Goal: Use online tool/utility: Utilize a website feature to perform a specific function

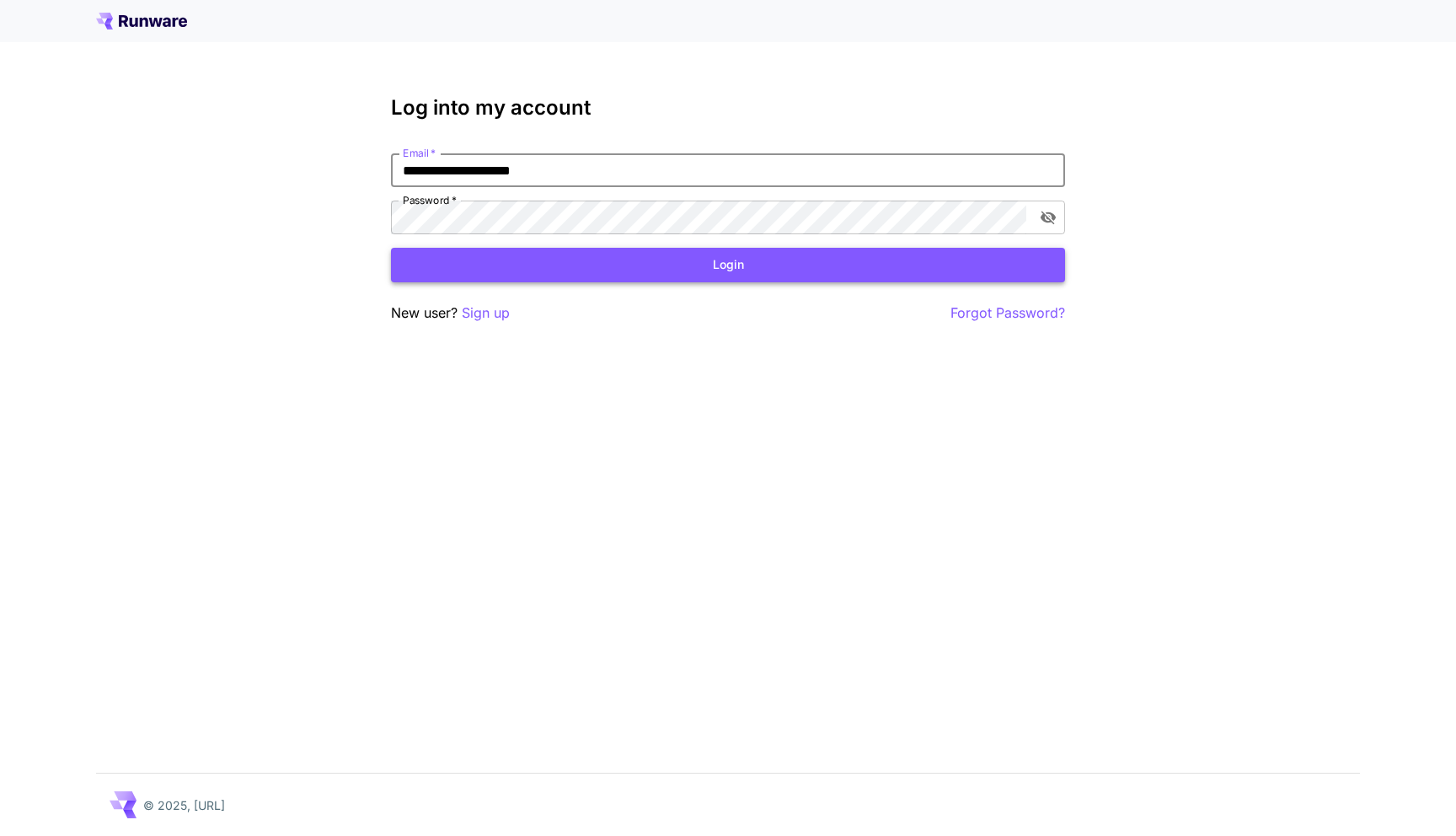
click at [713, 273] on button "Login" at bounding box center [728, 265] width 675 height 34
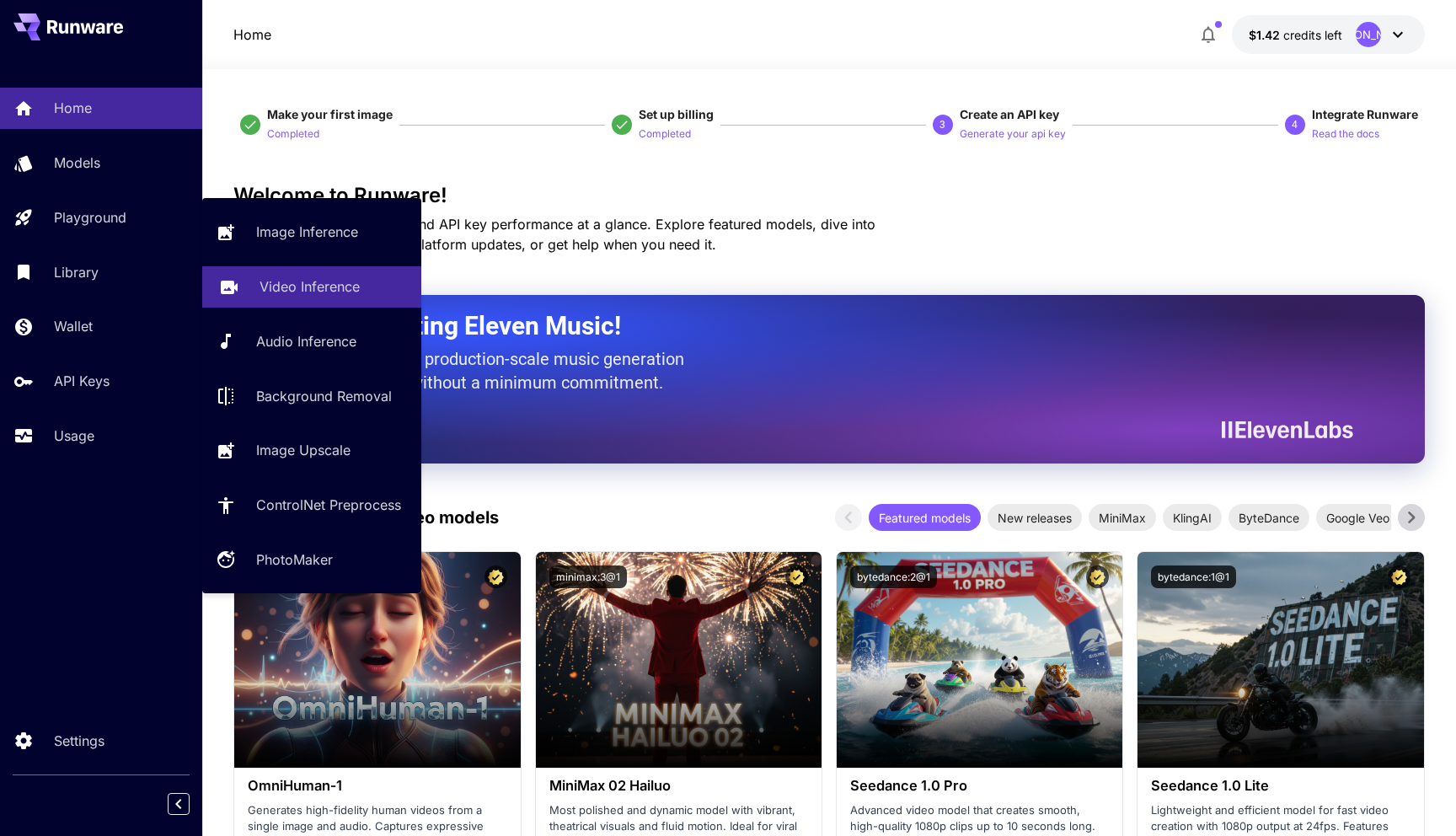
click at [272, 281] on p "Video Inference" at bounding box center [309, 287] width 100 height 20
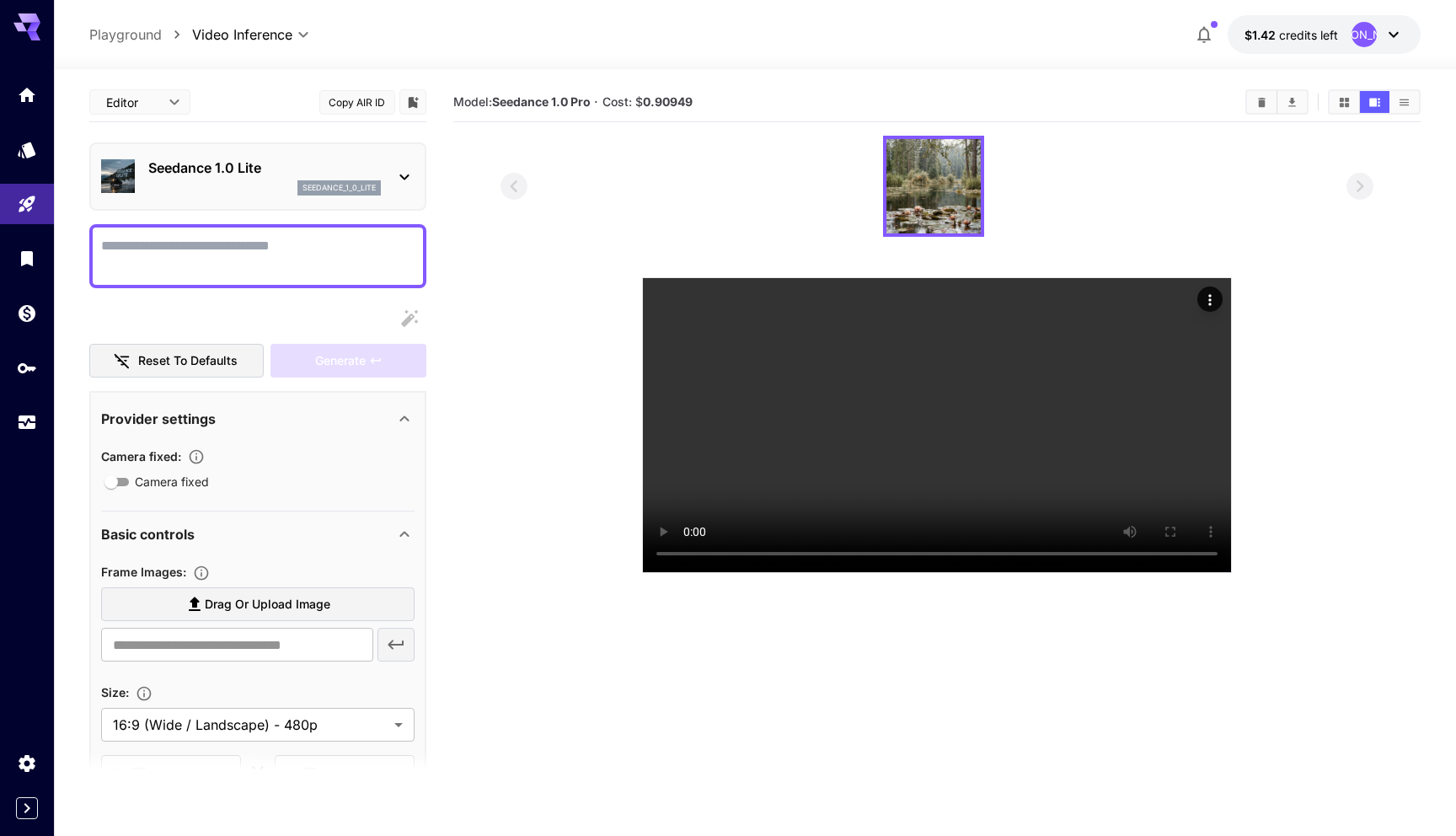
click at [388, 170] on div "Seedance 1.0 Lite seedance_1_0_lite" at bounding box center [258, 176] width 314 height 52
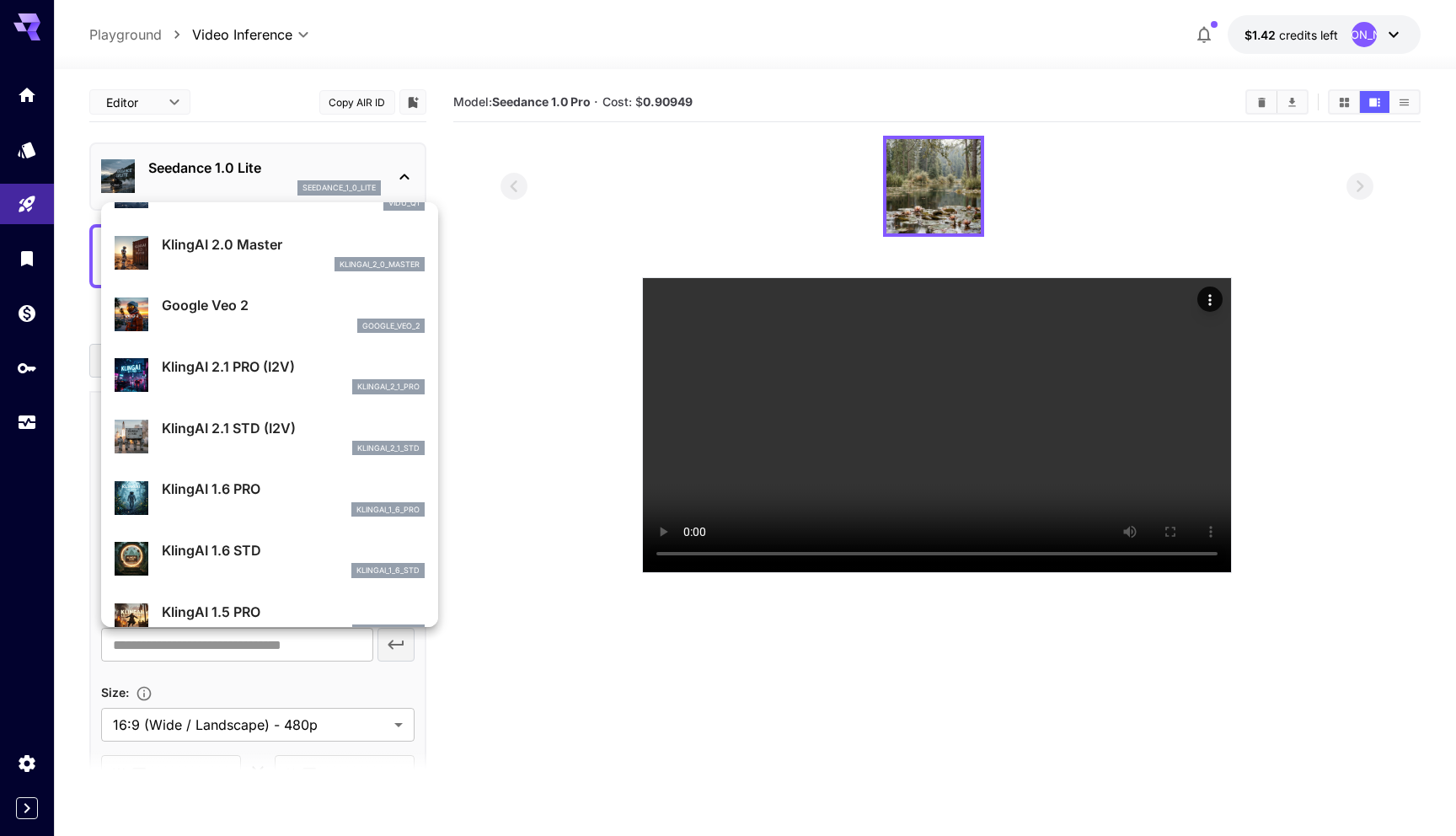
scroll to position [648, 0]
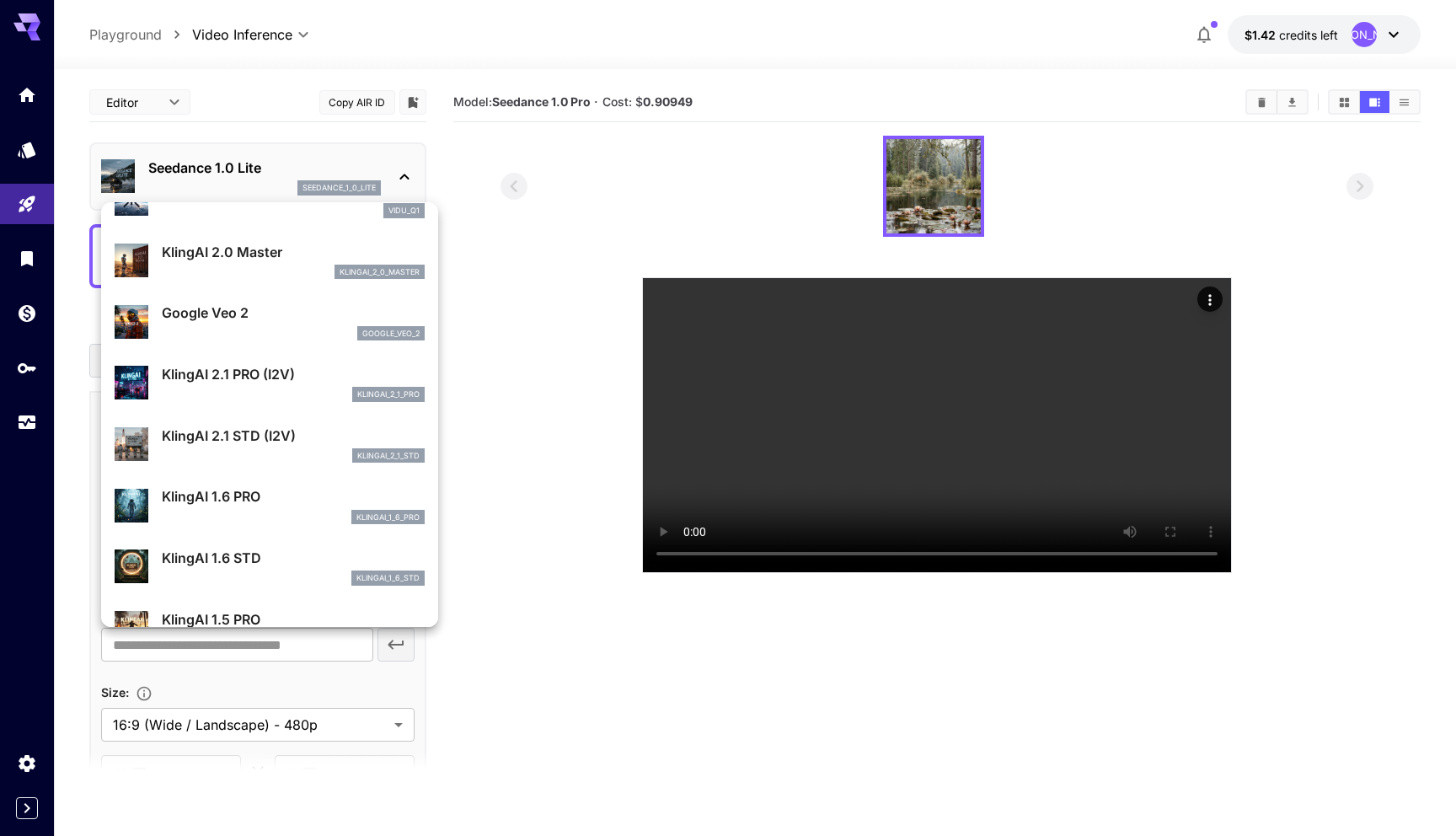
click at [271, 379] on p "KlingAI 2.1 PRO (I2V)" at bounding box center [293, 374] width 263 height 20
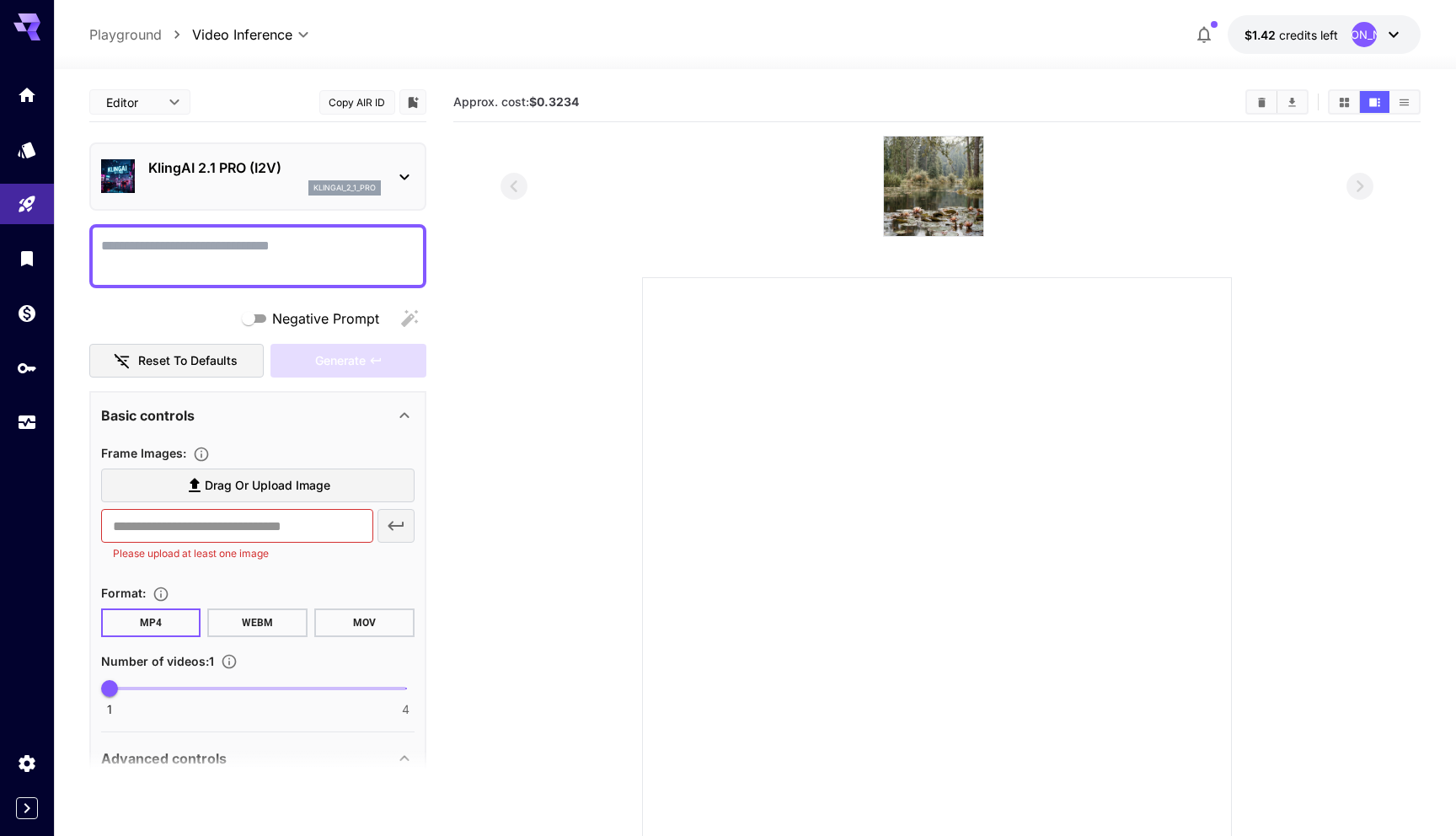
click at [258, 493] on span "Drag or upload image" at bounding box center [267, 486] width 125 height 21
click at [0, 0] on input "Drag or upload image" at bounding box center [0, 0] width 0 height 0
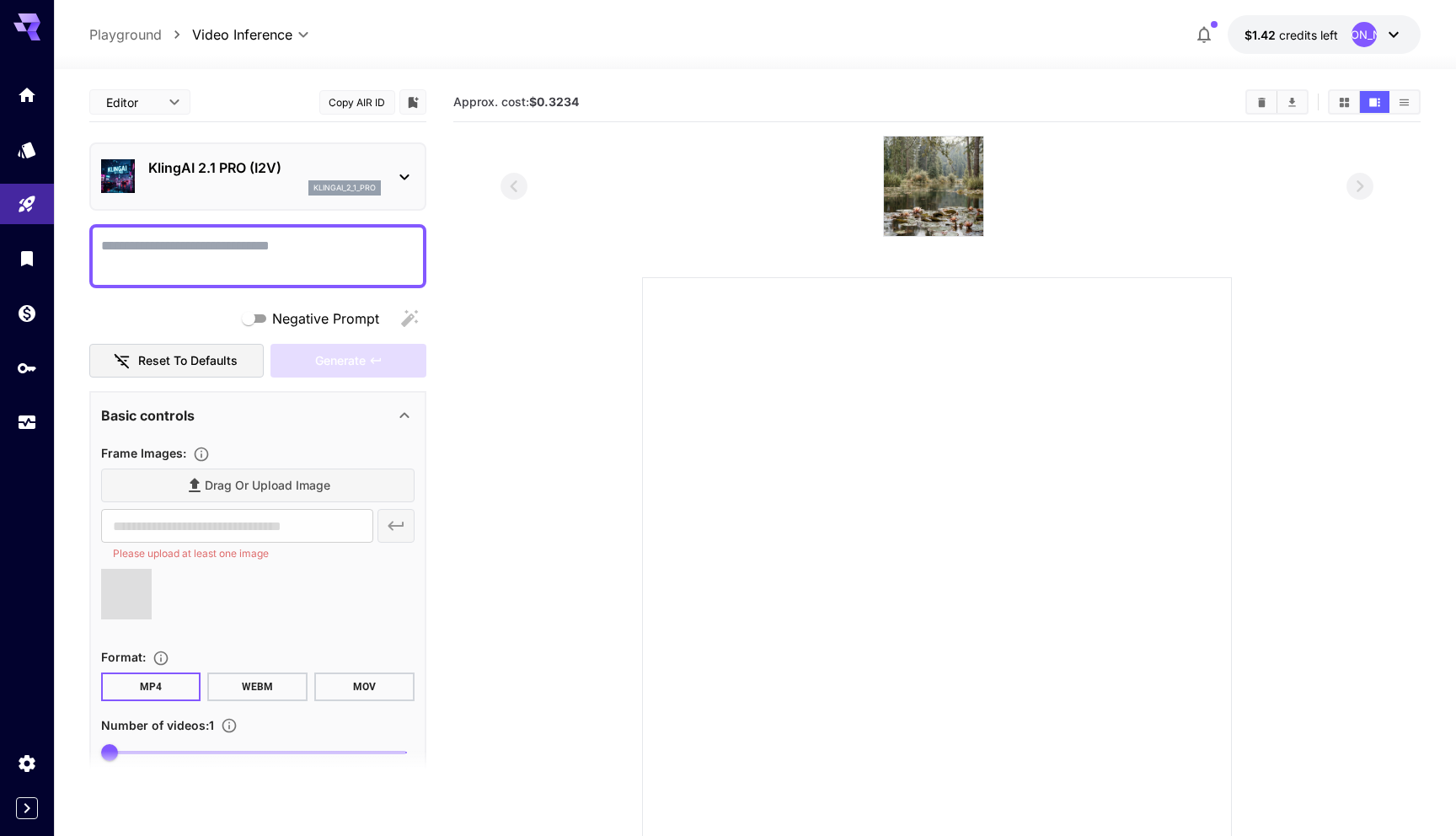
click at [314, 491] on div "Drag or upload image" at bounding box center [258, 485] width 314 height 34
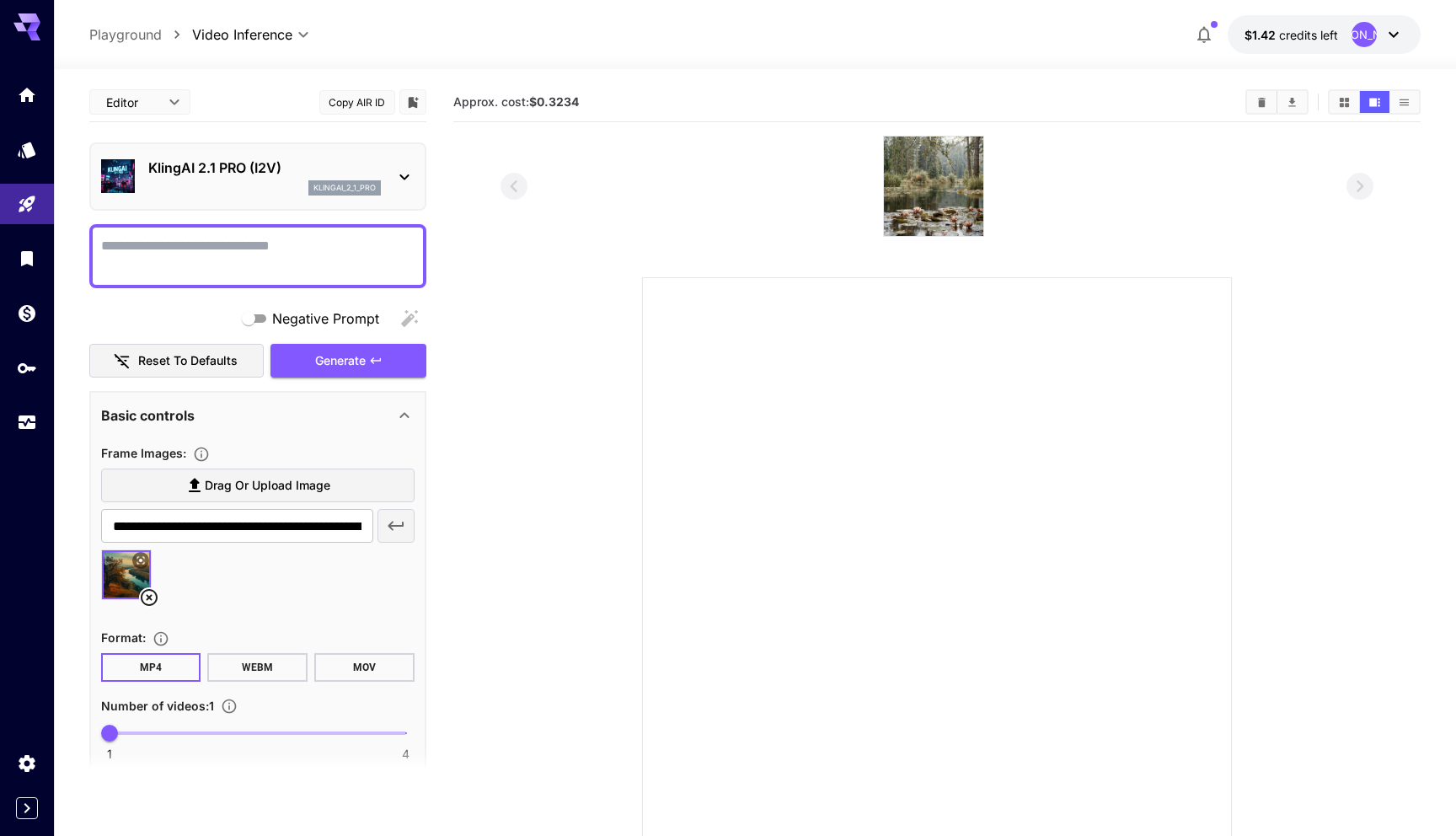
click at [261, 490] on span "Drag or upload image" at bounding box center [267, 486] width 125 height 21
click at [0, 0] on input "Drag or upload image" at bounding box center [0, 0] width 0 height 0
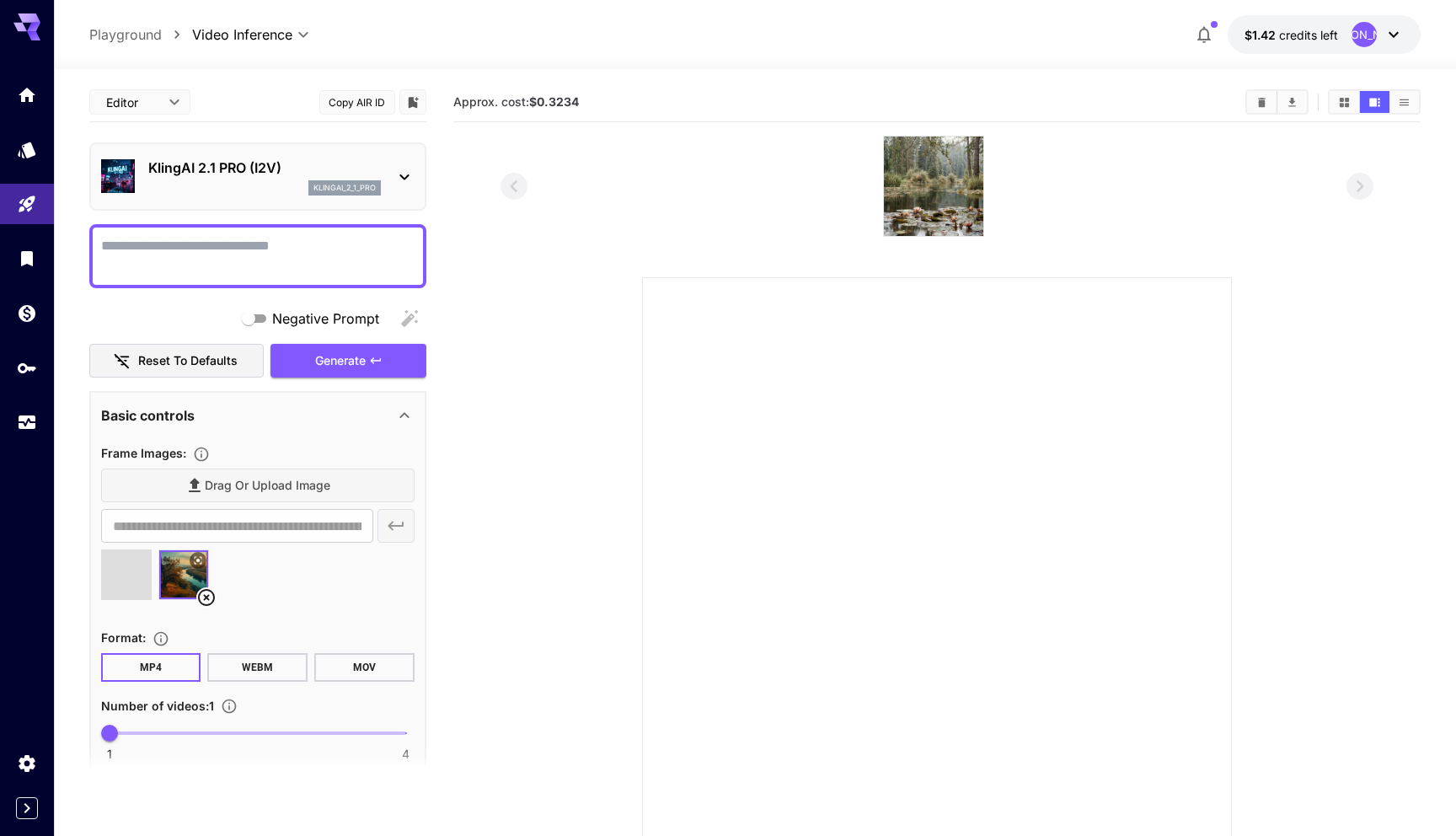
type input "**********"
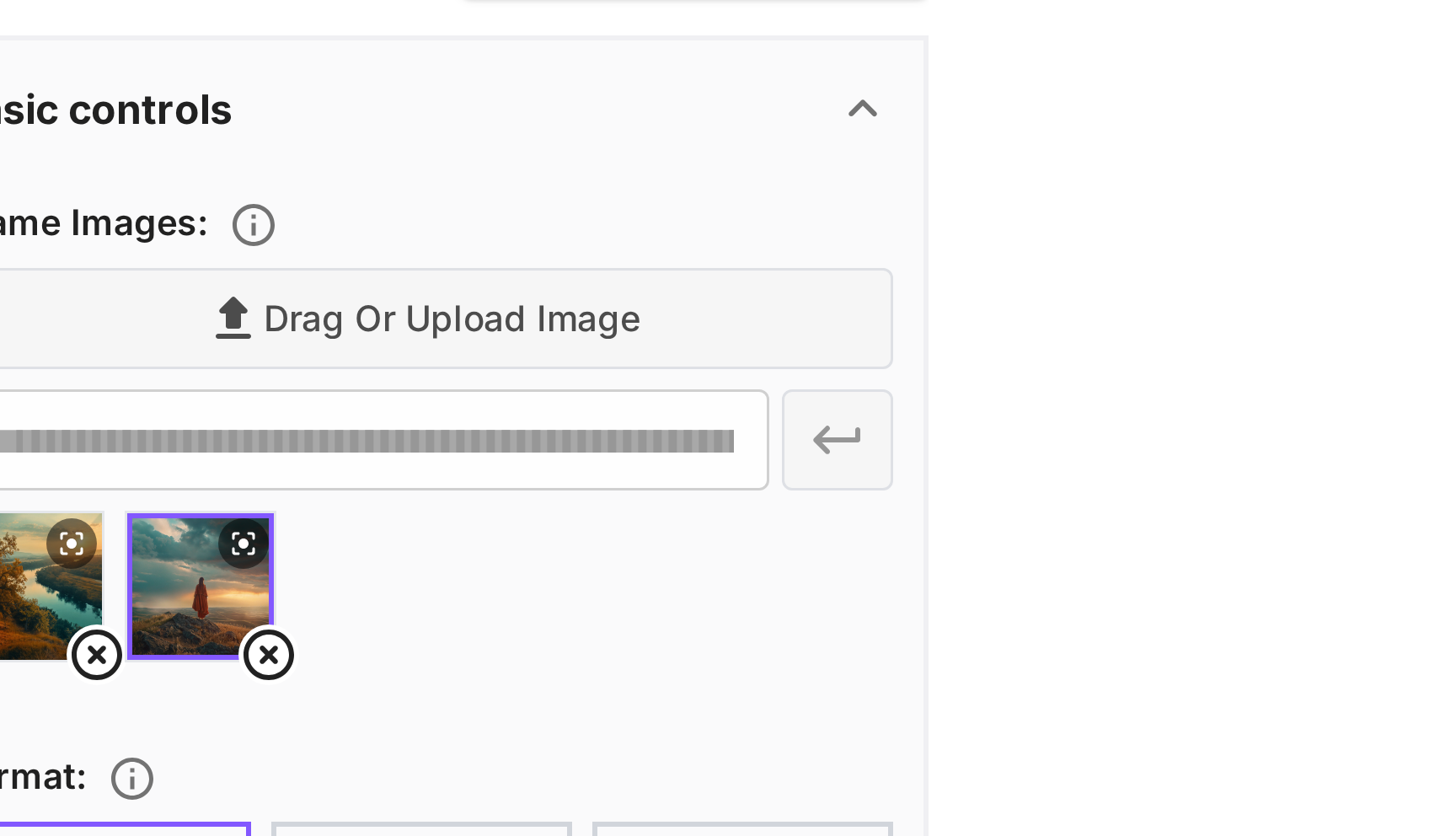
scroll to position [36, 0]
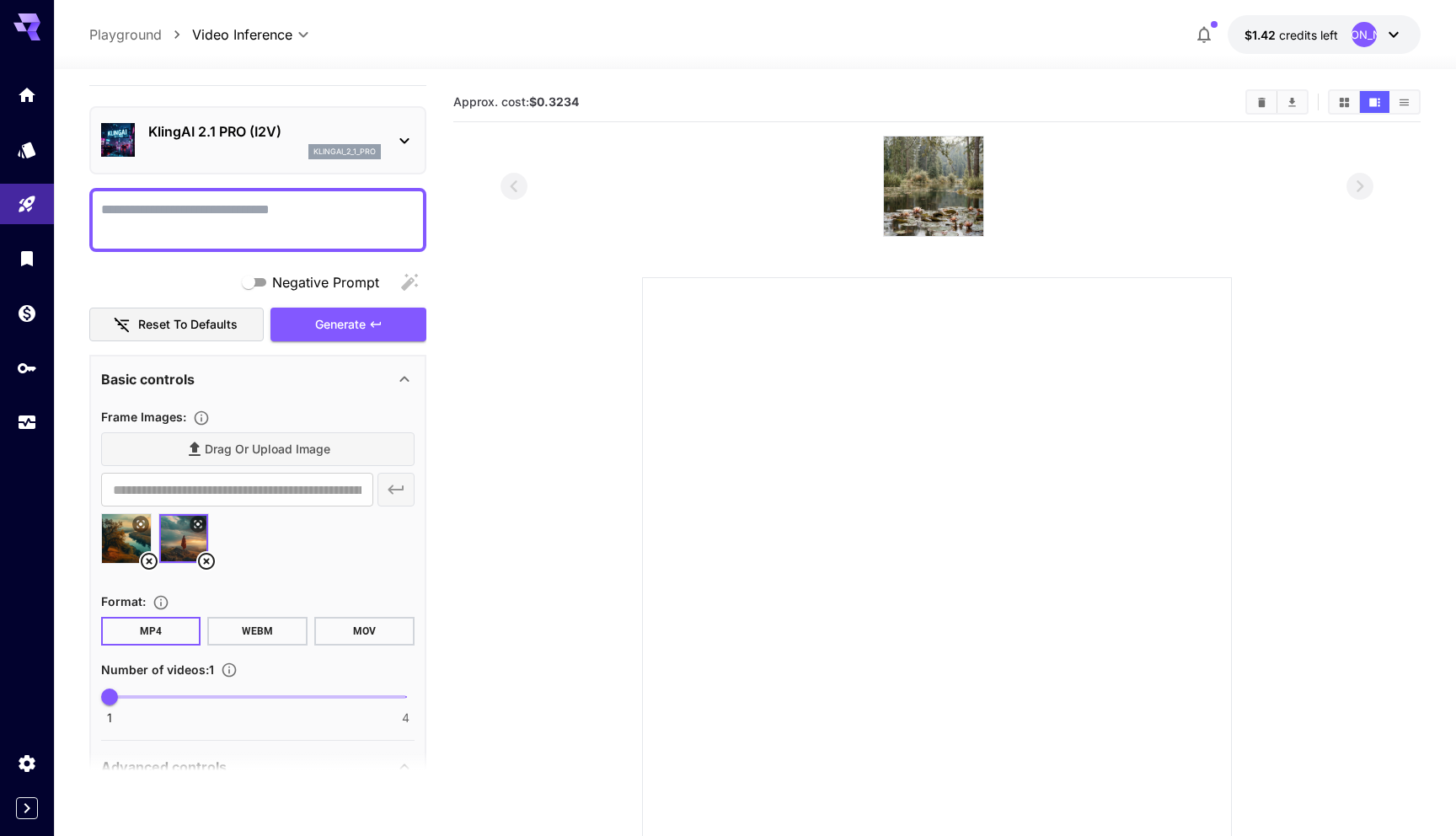
click at [250, 223] on textarea "Negative Prompt" at bounding box center [258, 220] width 314 height 40
paste textarea "**********"
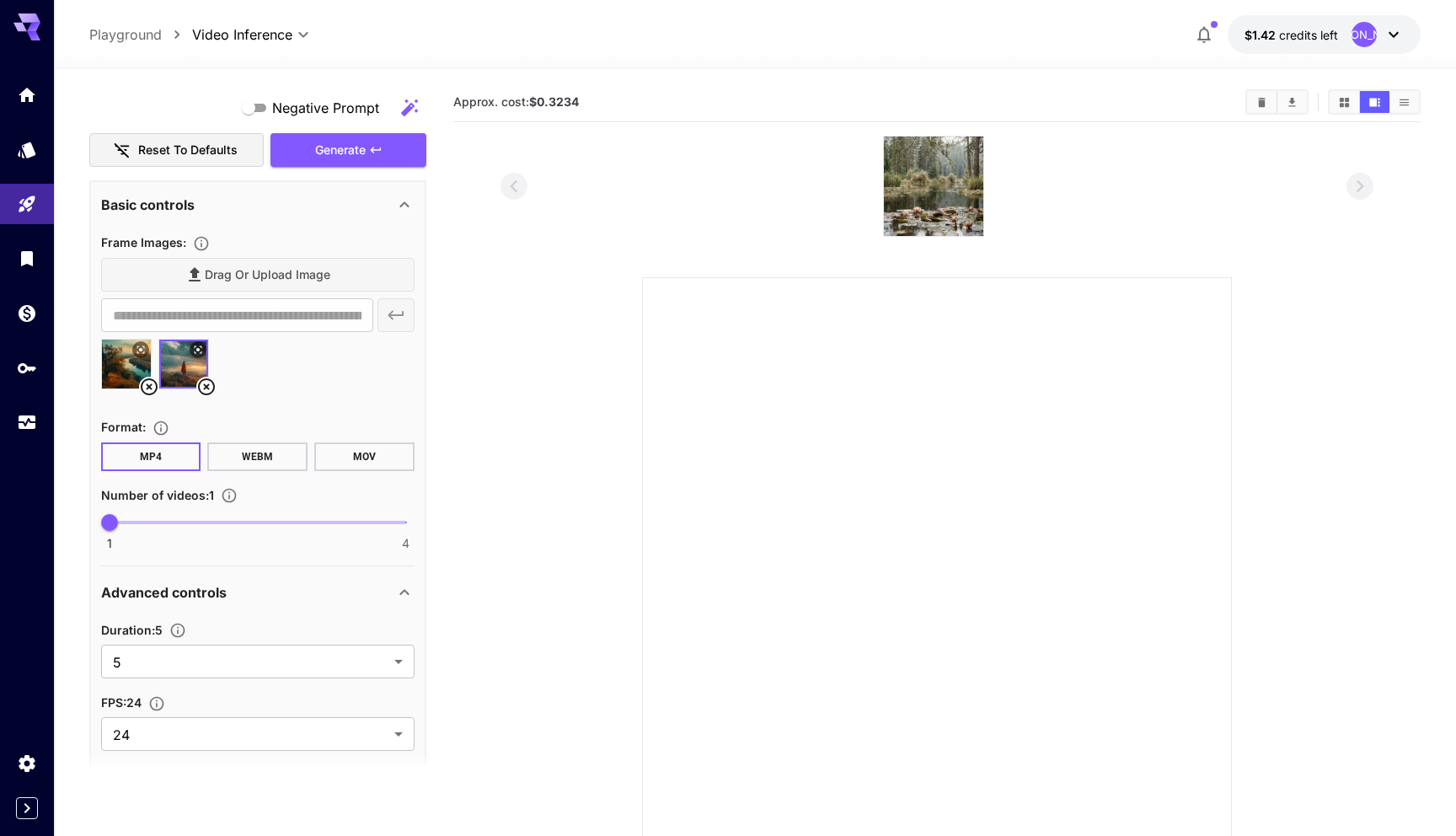
scroll to position [612, 0]
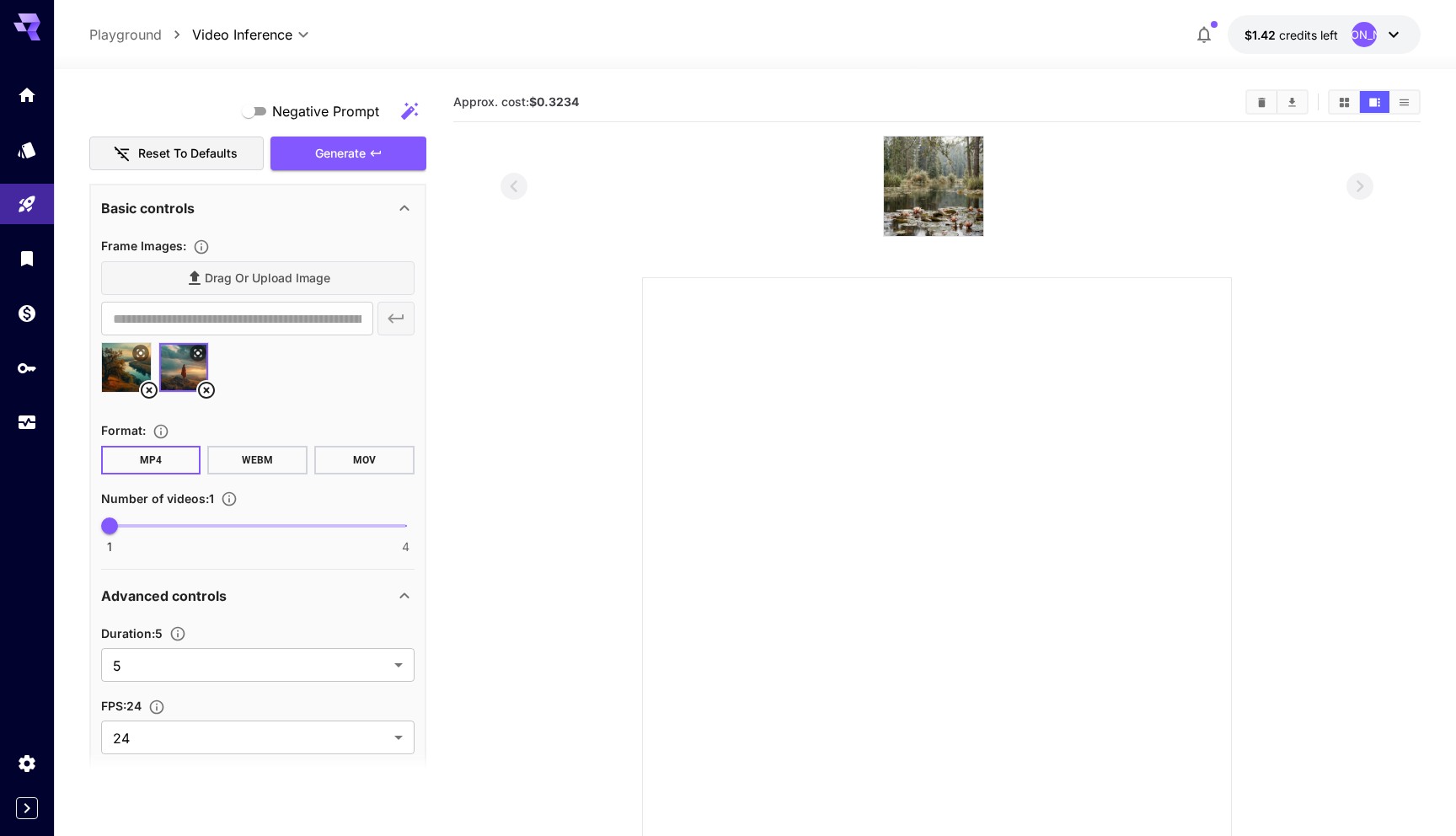
type textarea "**********"
click at [375, 454] on button "MOV" at bounding box center [364, 460] width 100 height 29
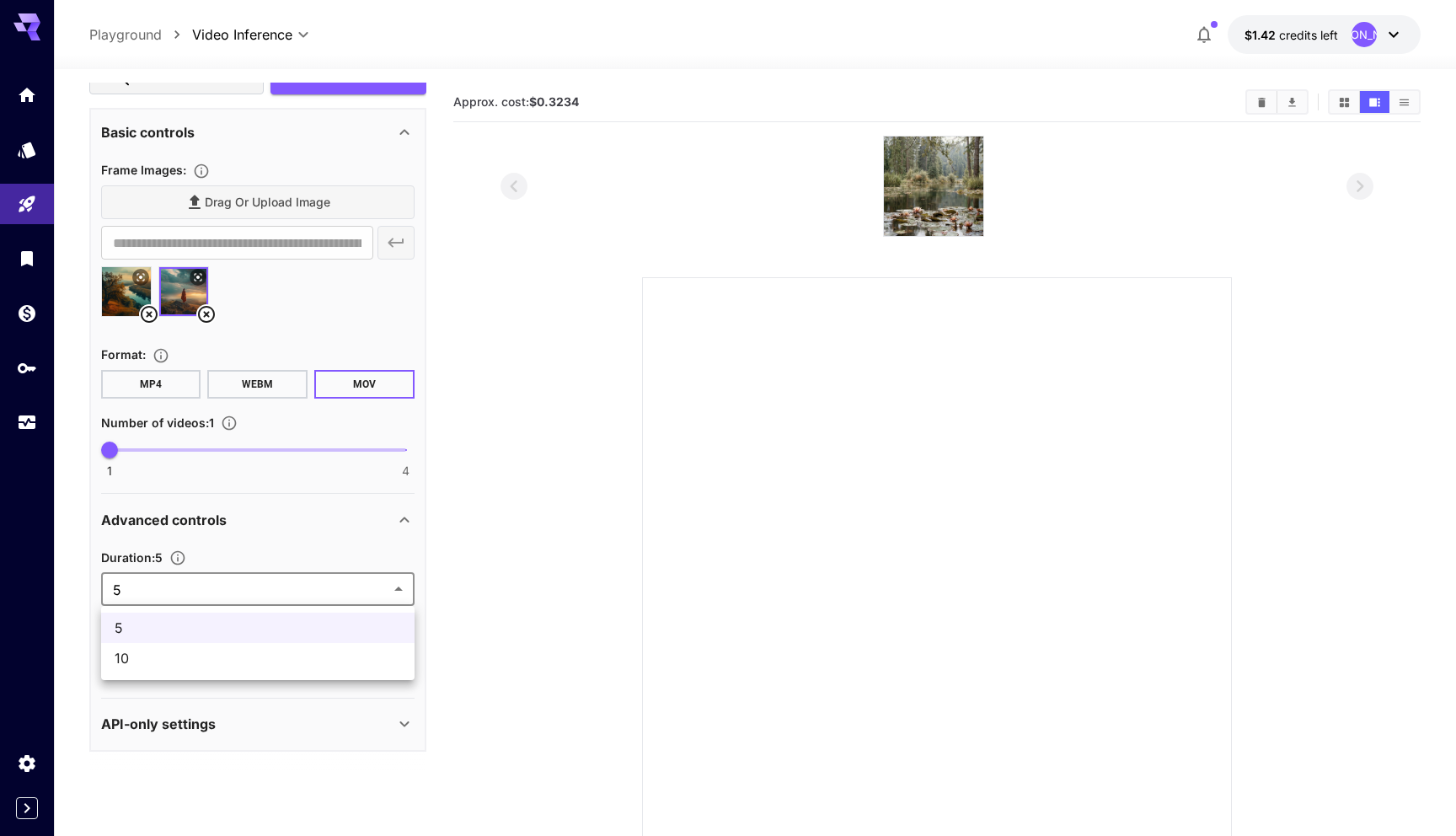
click at [388, 589] on body "**********" at bounding box center [728, 485] width 1456 height 969
click at [369, 652] on span "10" at bounding box center [258, 658] width 286 height 20
type input "**"
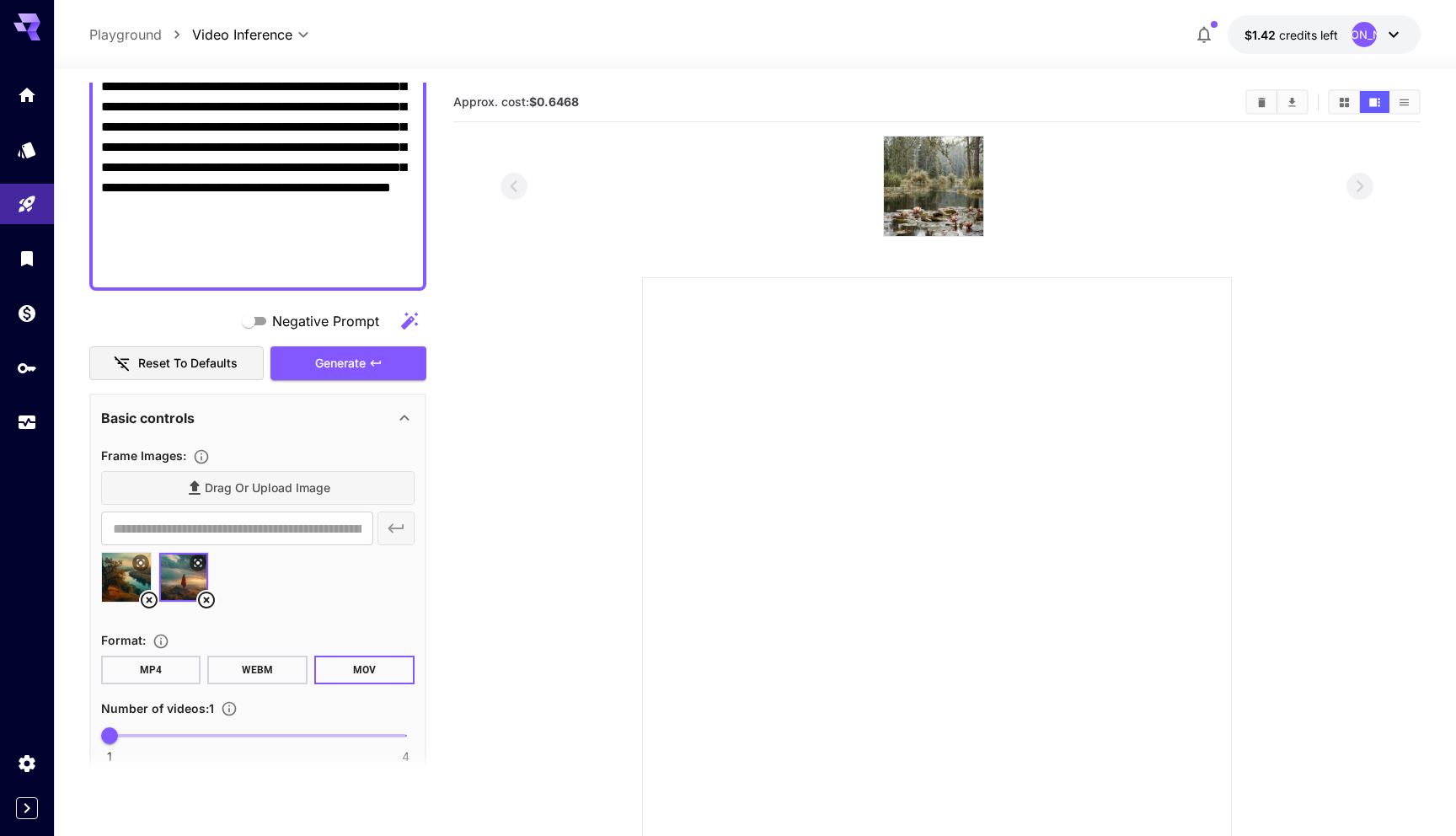
scroll to position [390, 0]
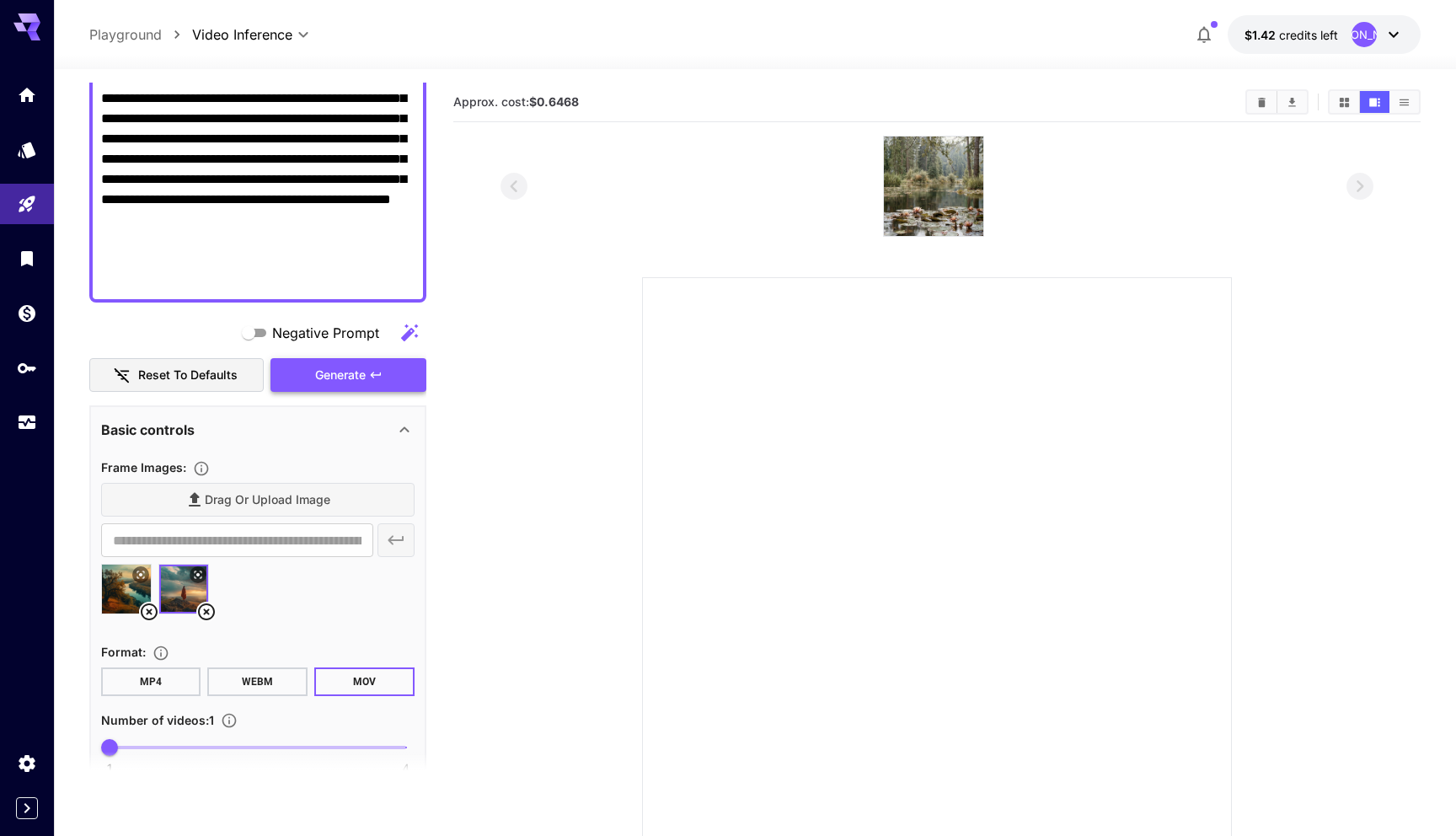
click at [339, 379] on div "Generate" at bounding box center [348, 375] width 155 height 34
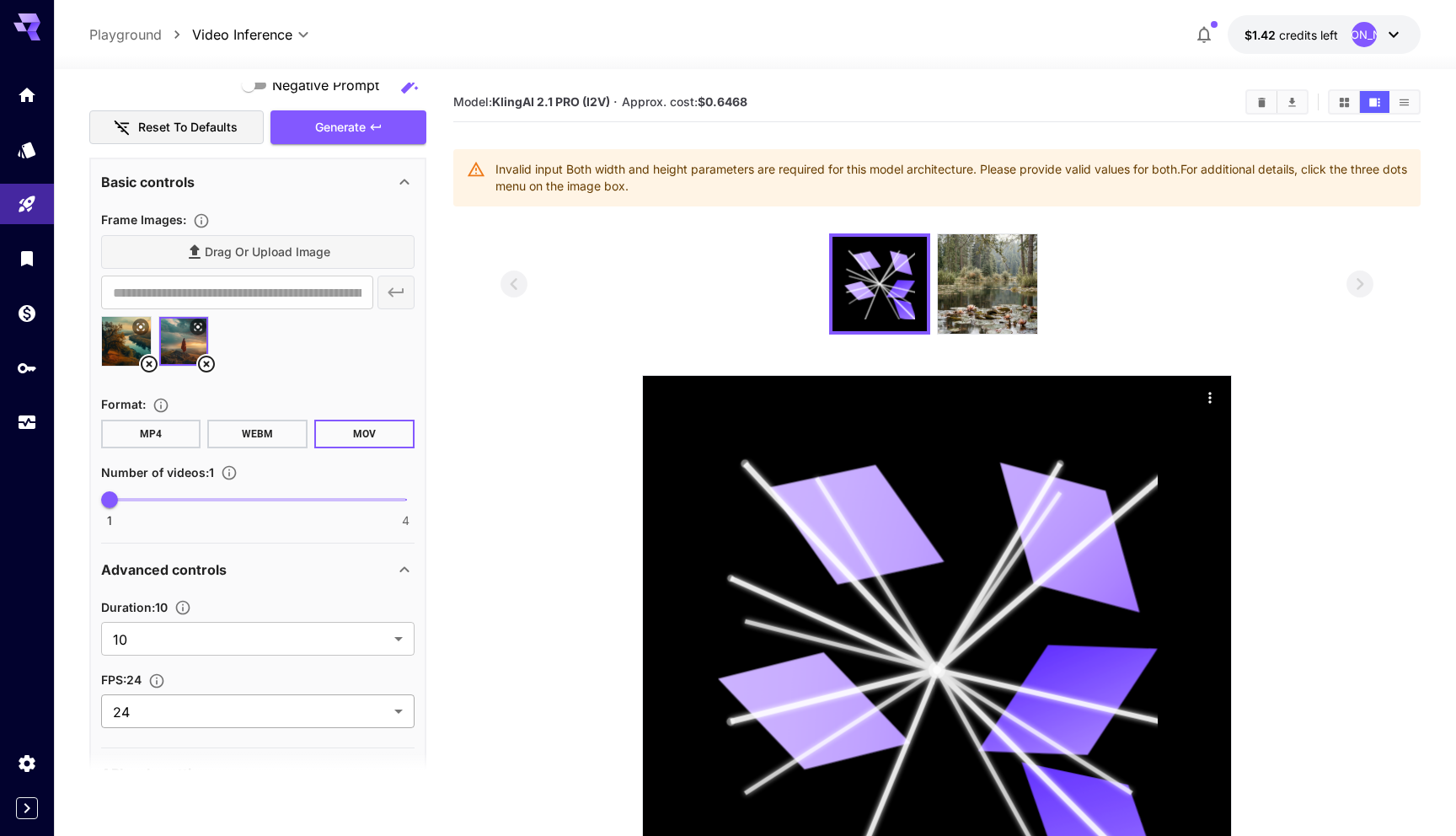
scroll to position [688, 0]
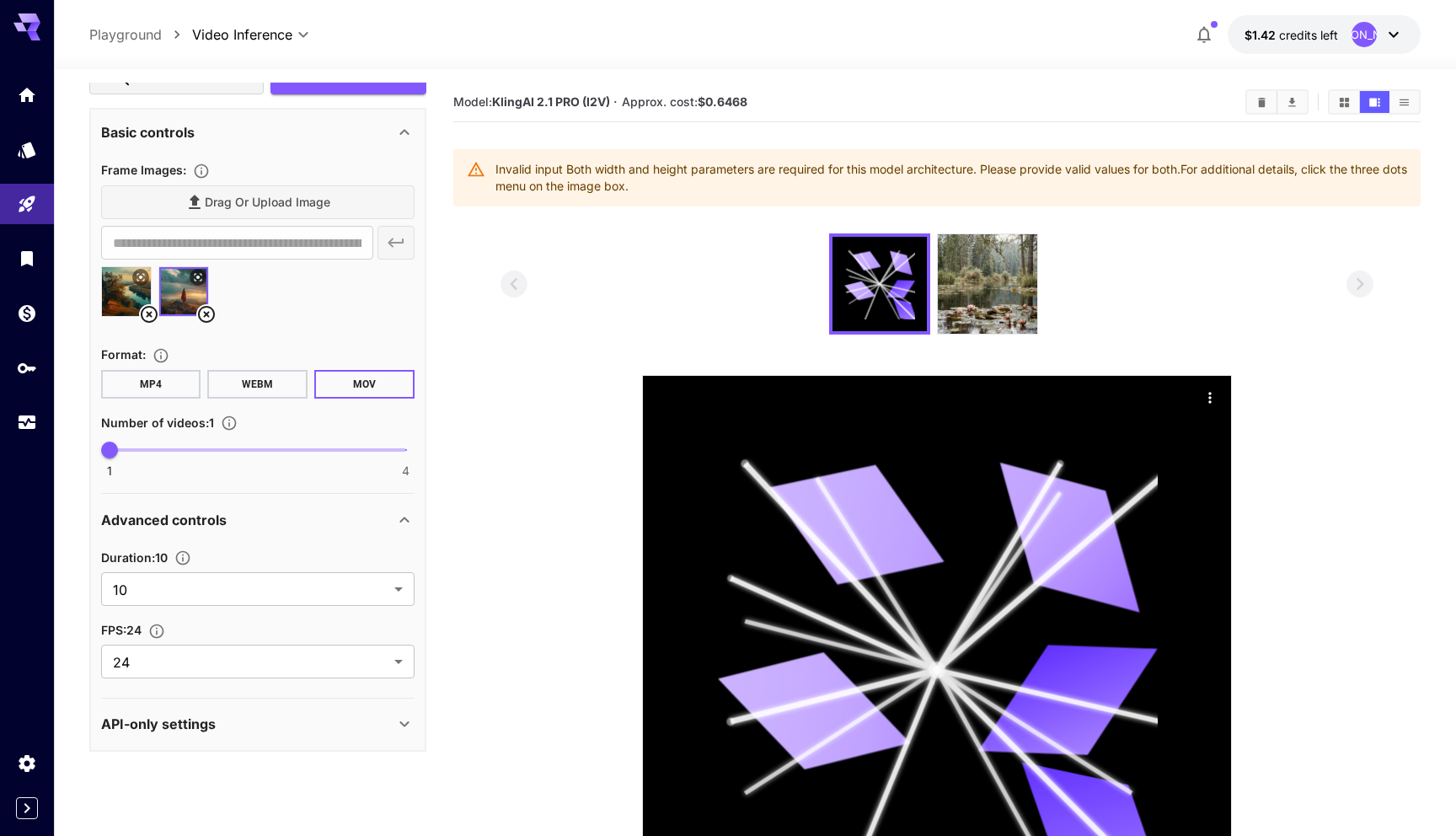
click at [394, 728] on icon at bounding box center [404, 724] width 20 height 20
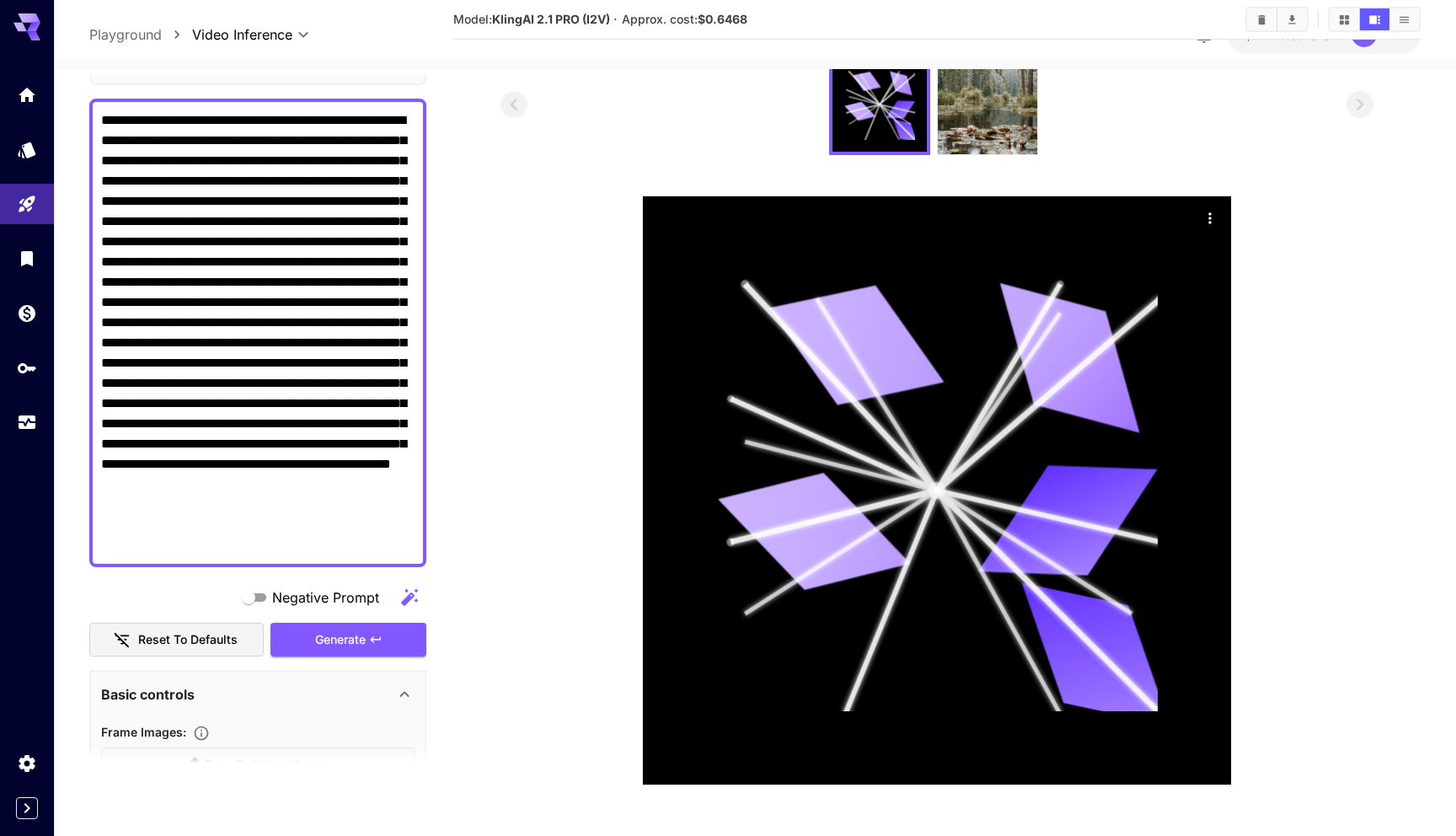
scroll to position [0, 0]
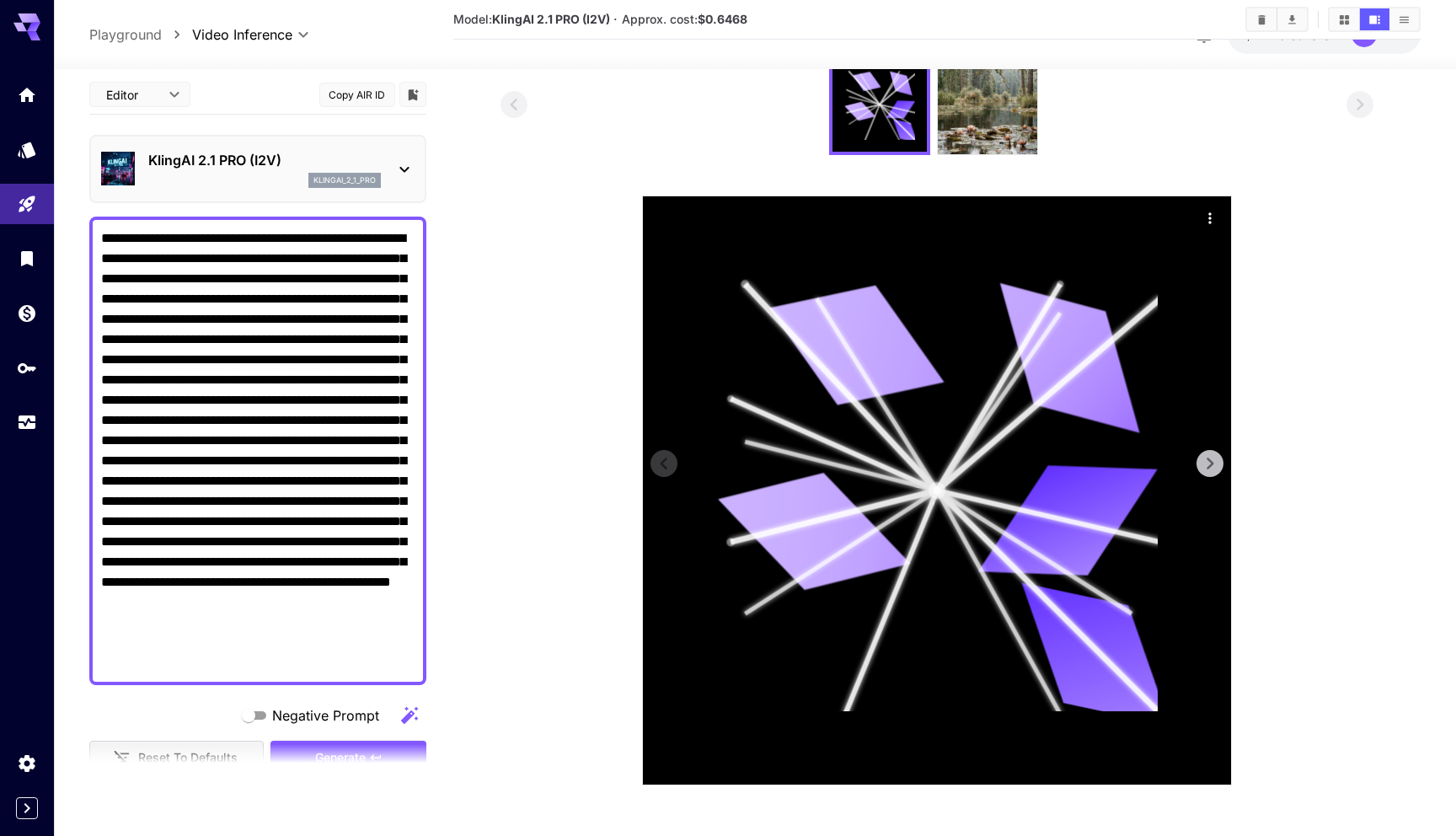
click at [948, 449] on icon at bounding box center [937, 491] width 442 height 442
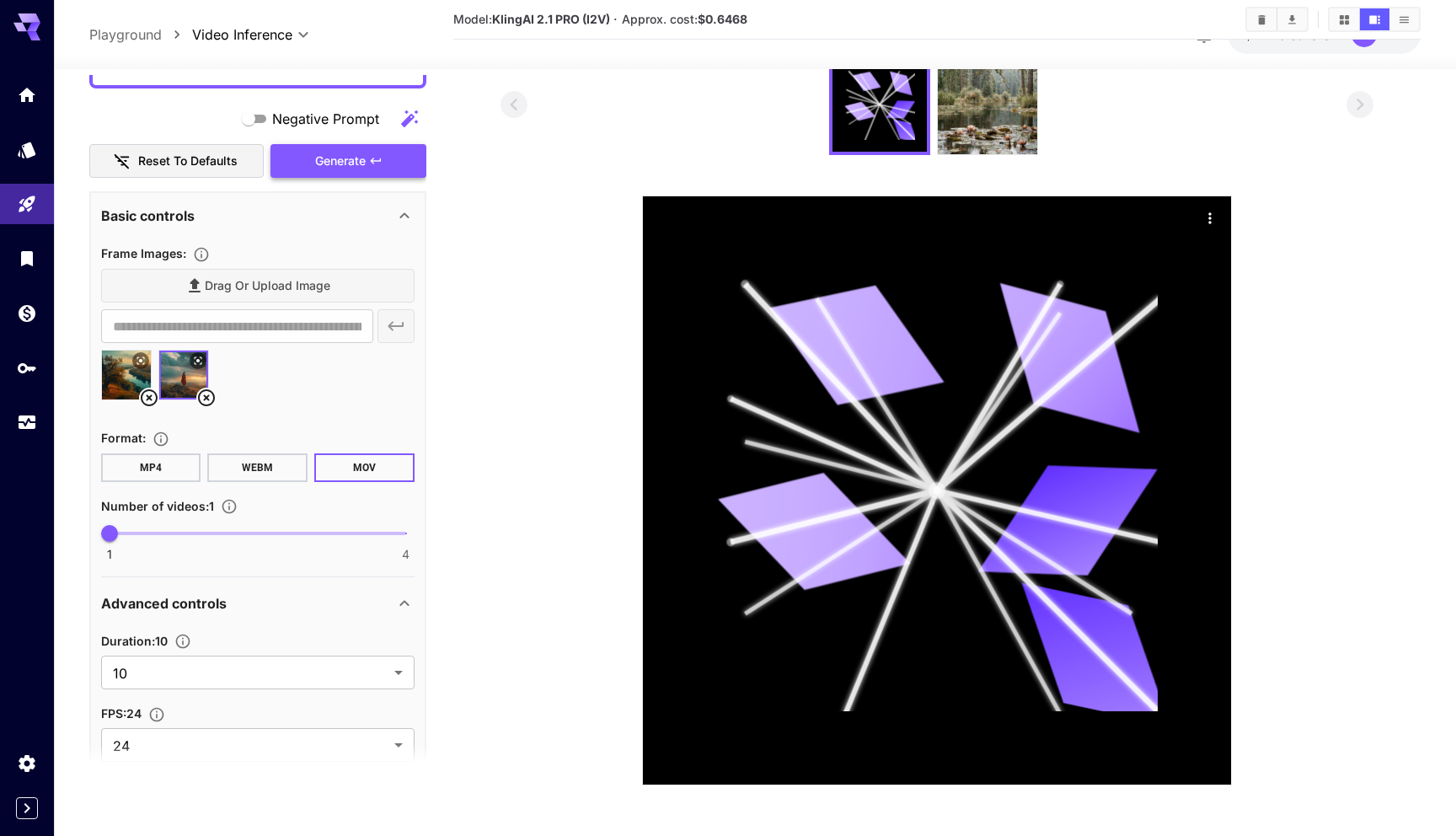
scroll to position [587, 0]
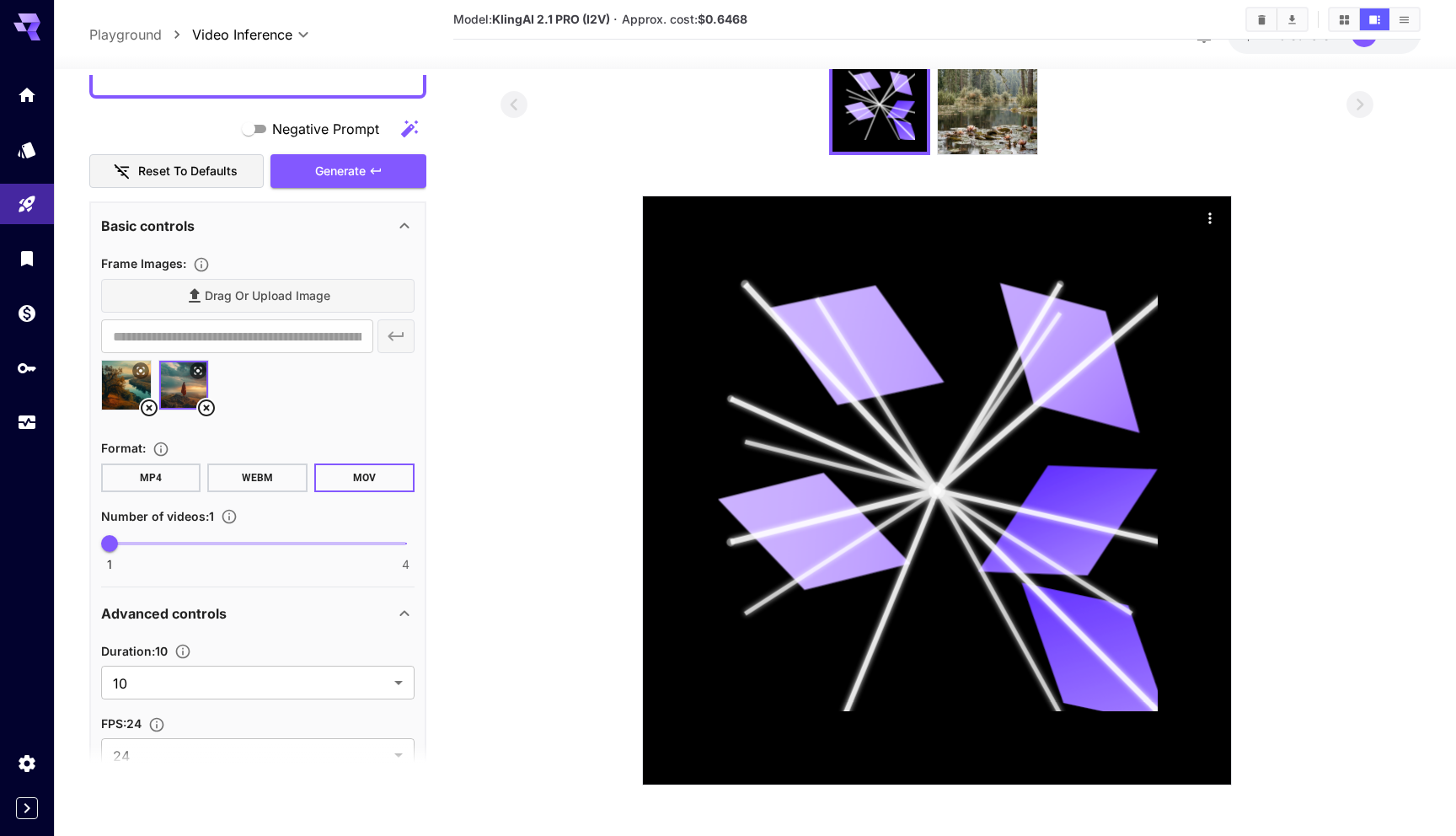
click at [128, 390] on img at bounding box center [126, 386] width 49 height 49
click at [180, 383] on img at bounding box center [184, 386] width 49 height 49
click at [128, 383] on img at bounding box center [126, 386] width 49 height 49
click at [177, 382] on img at bounding box center [184, 386] width 49 height 49
click at [132, 379] on img at bounding box center [126, 386] width 49 height 49
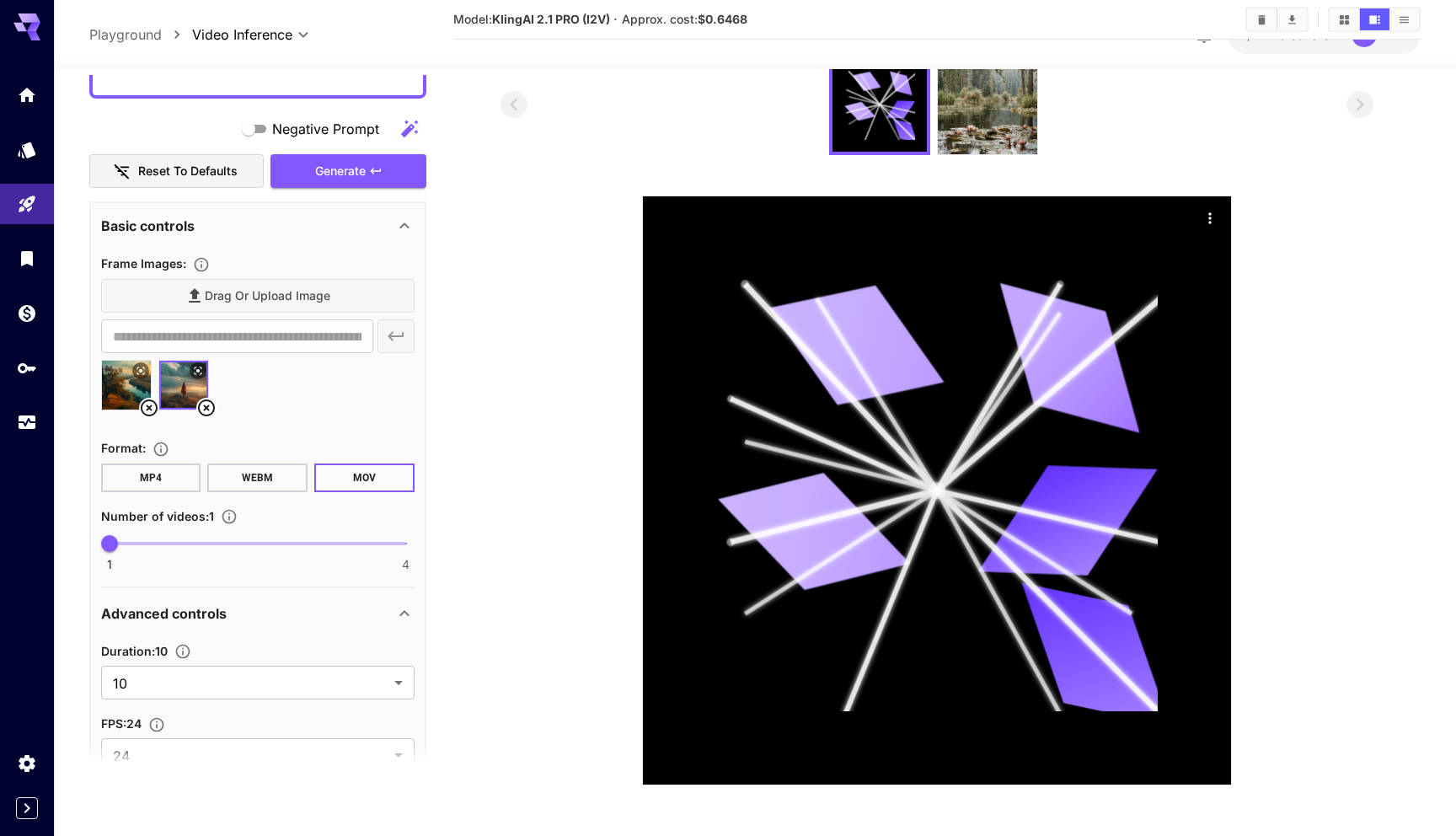
type input "**********"
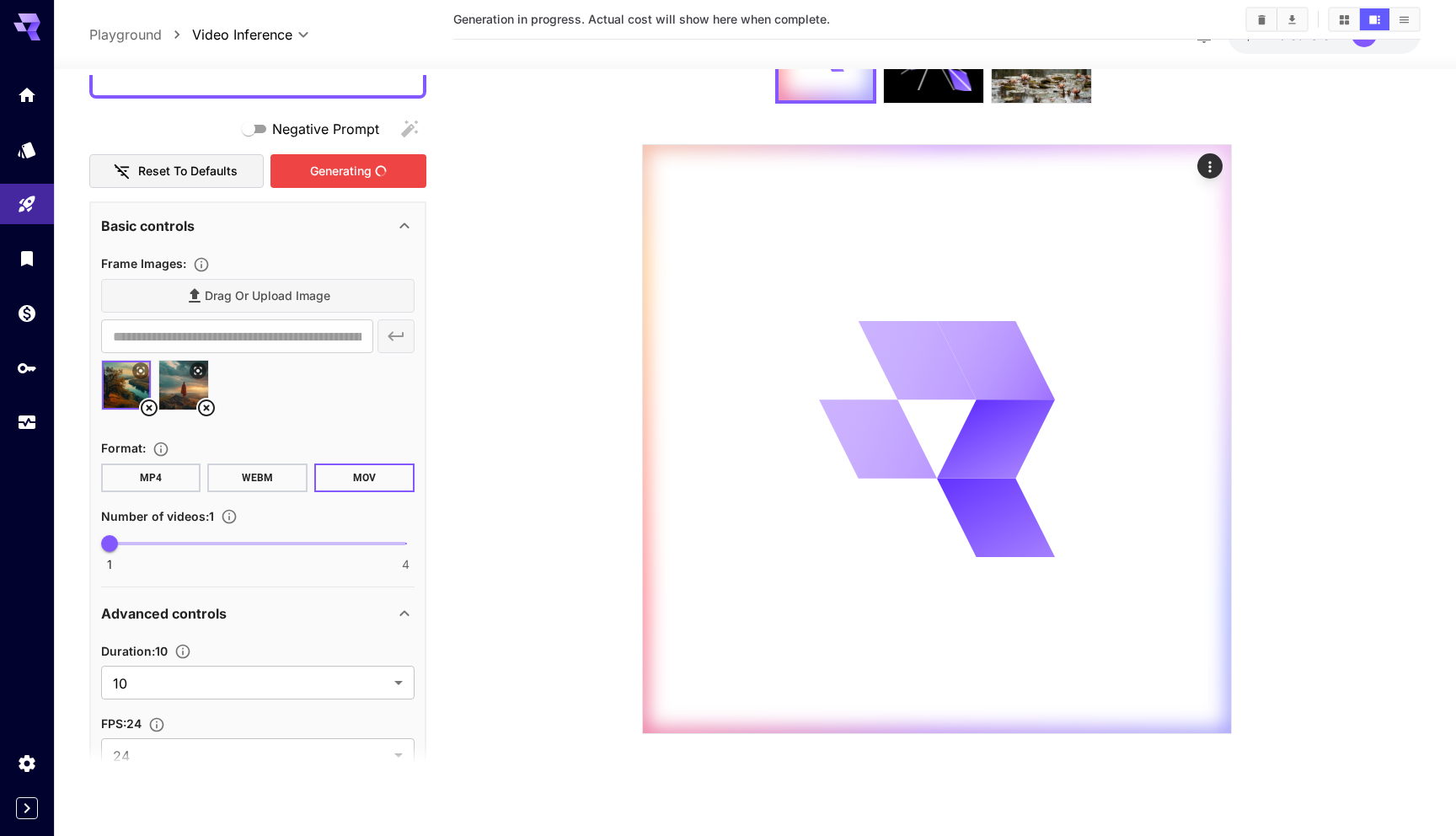
click at [356, 165] on div "Generating" at bounding box center [348, 171] width 155 height 34
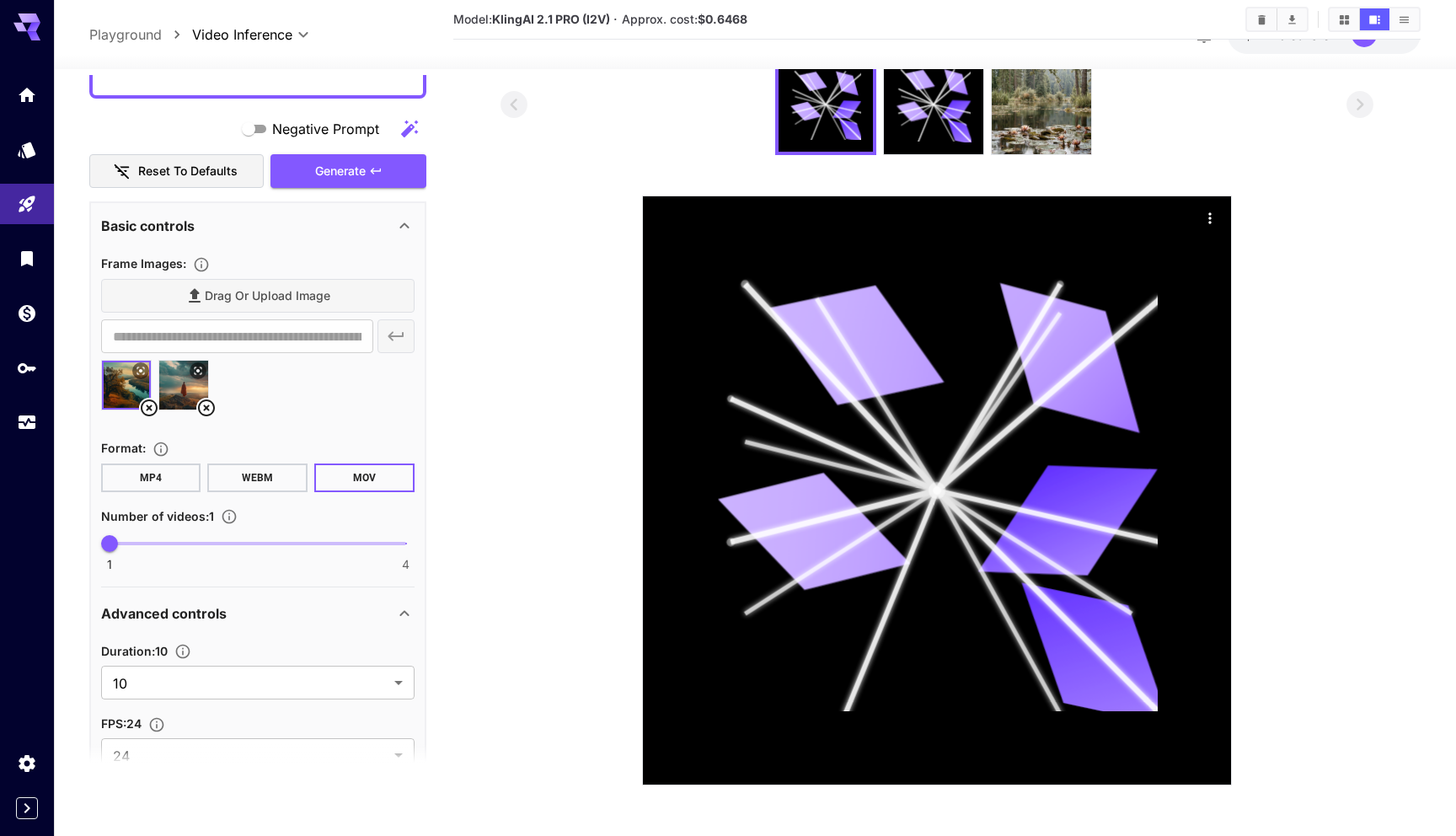
scroll to position [0, 0]
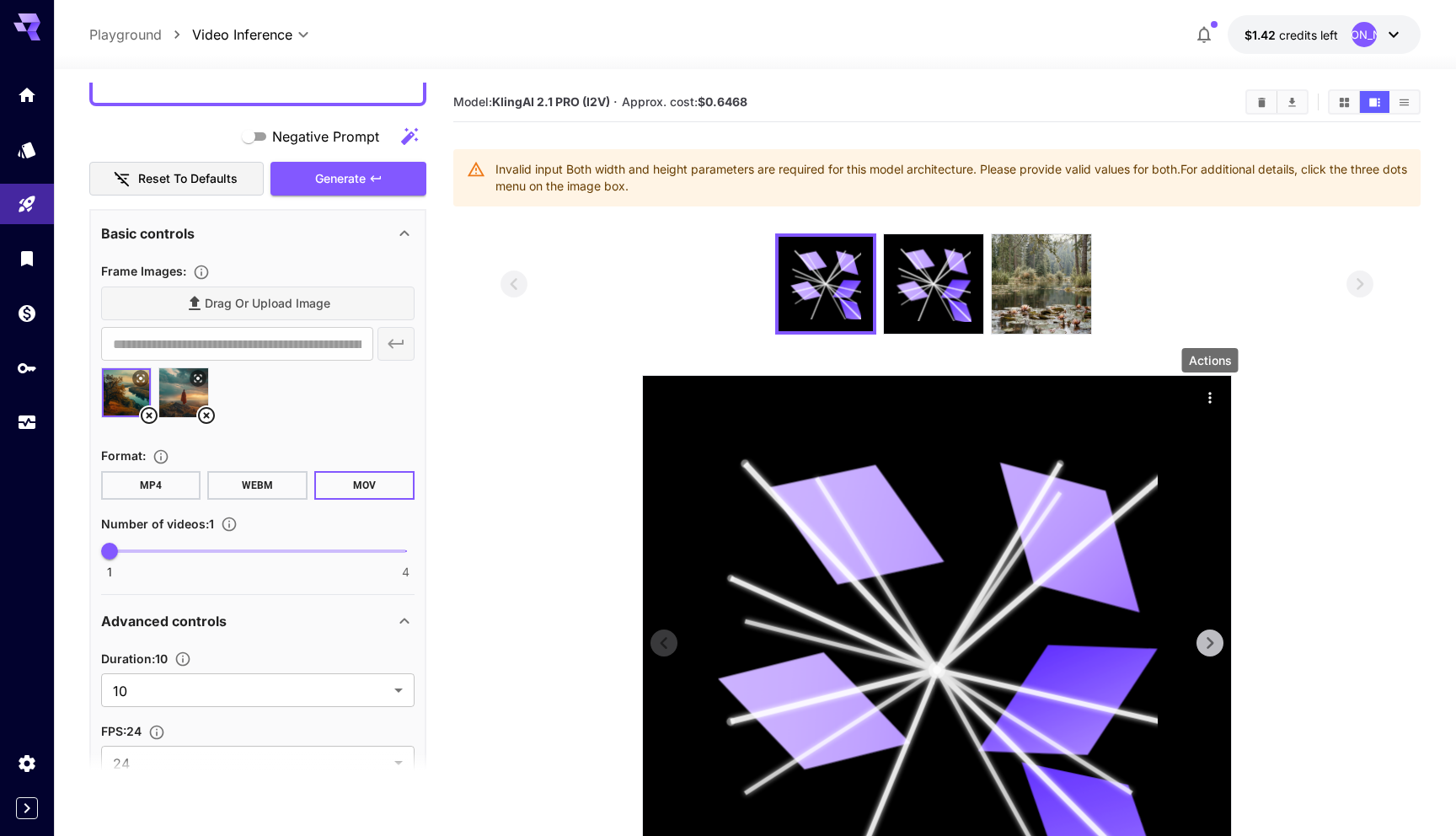
click at [1212, 391] on icon "Actions" at bounding box center [1210, 397] width 17 height 17
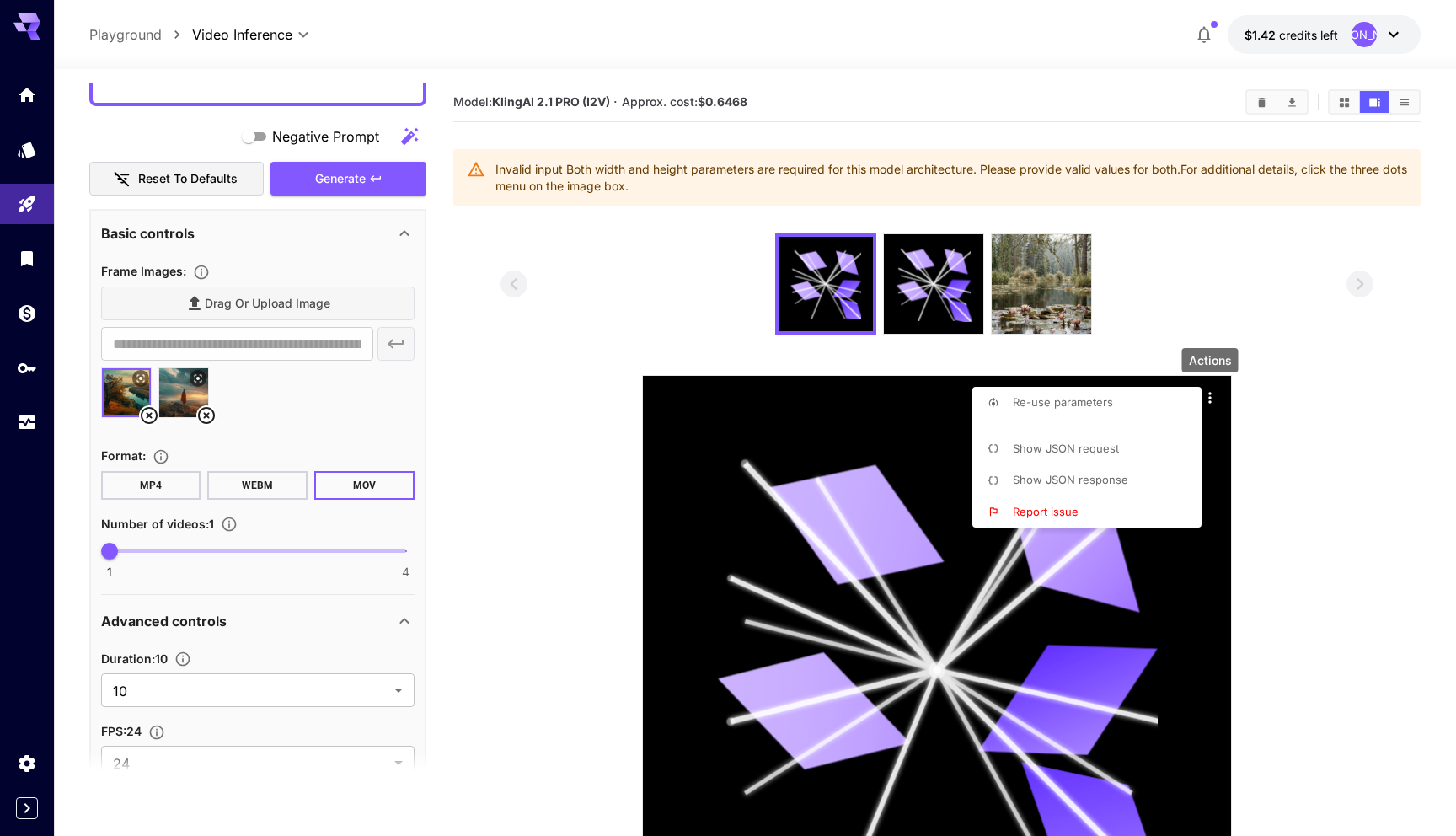
click at [297, 411] on div at bounding box center [728, 418] width 1456 height 836
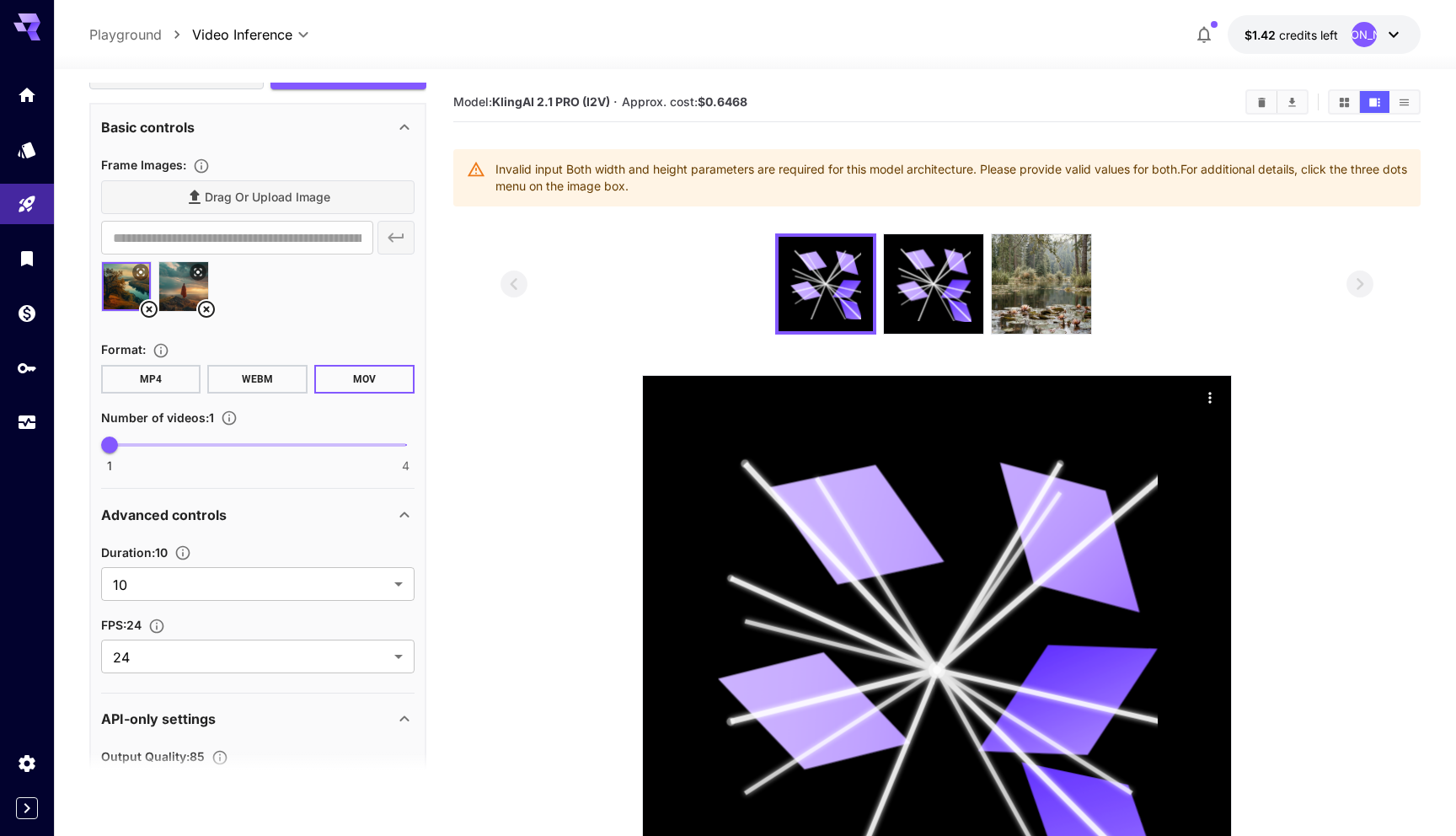
scroll to position [699, 0]
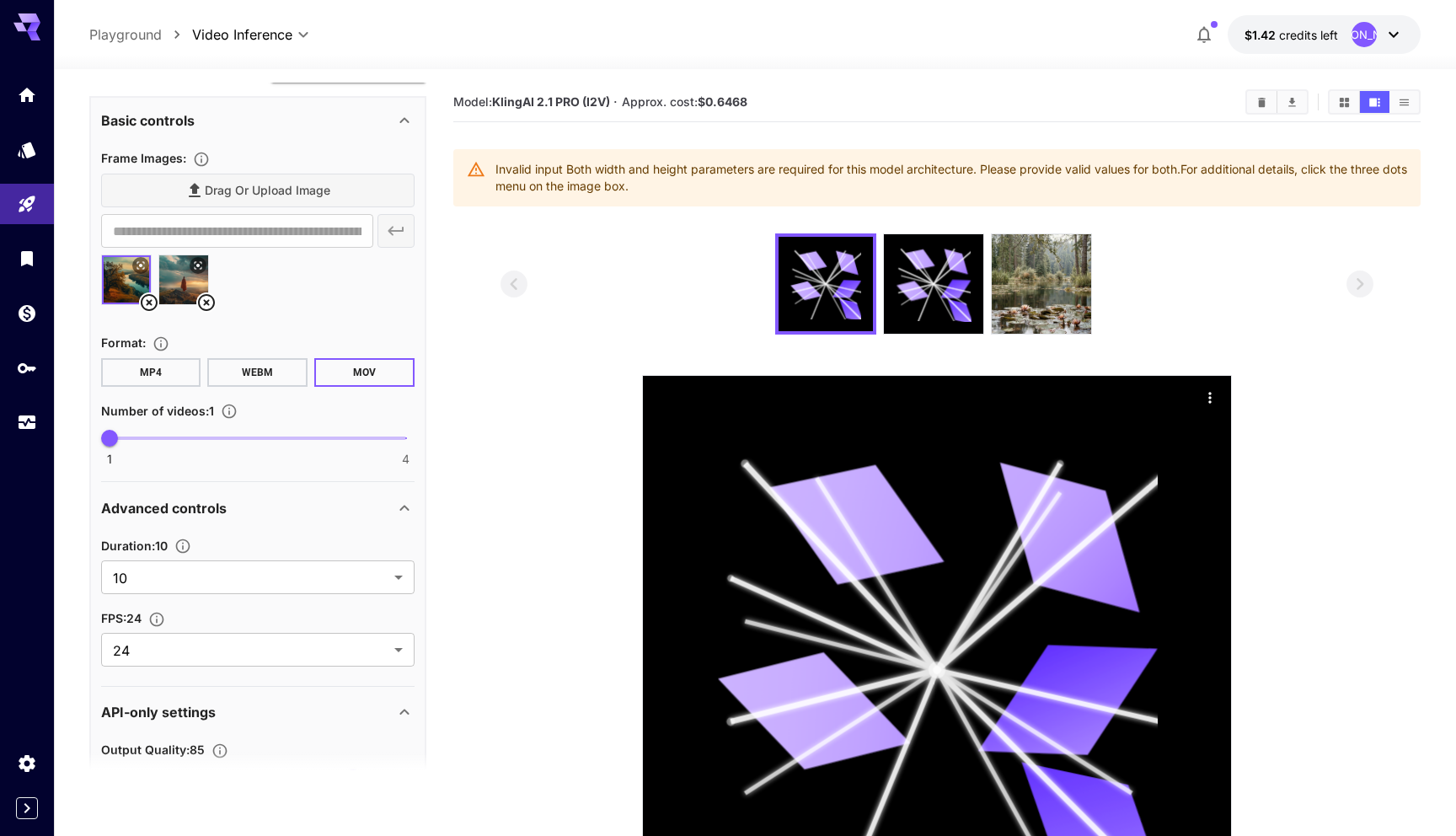
click at [144, 372] on button "MP4" at bounding box center [151, 372] width 100 height 29
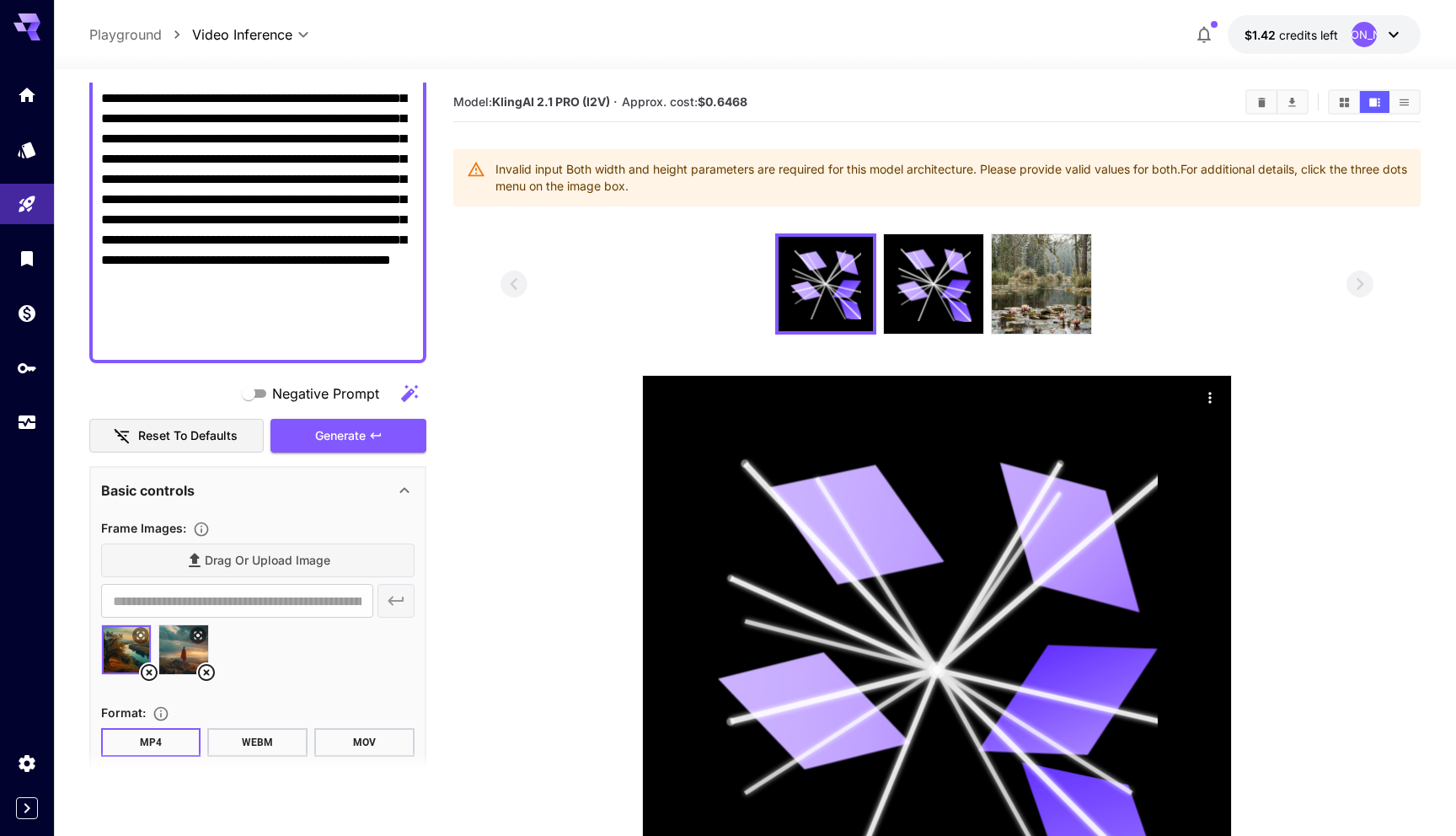
scroll to position [327, 0]
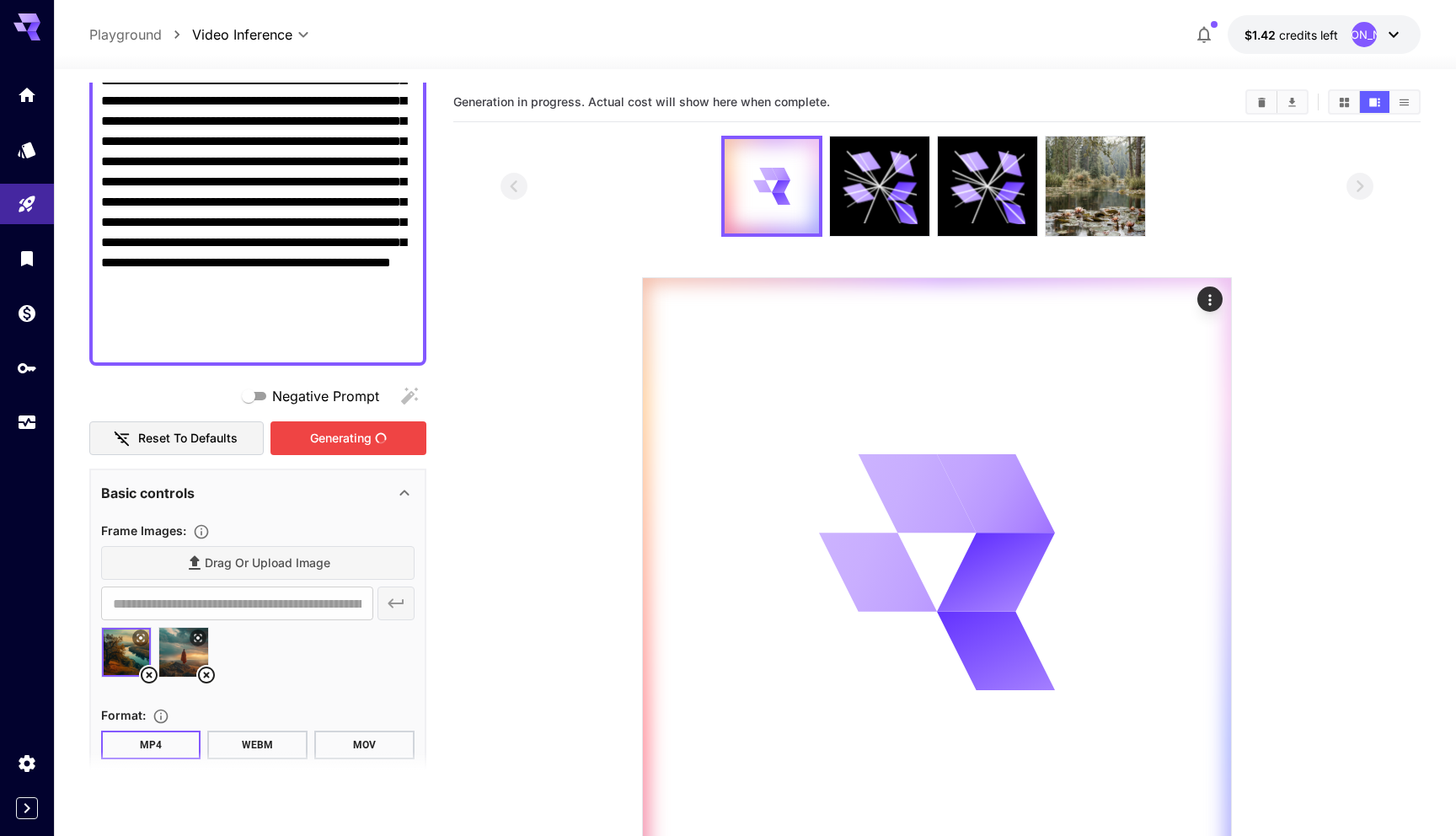
click at [366, 435] on div "Generating" at bounding box center [348, 438] width 155 height 34
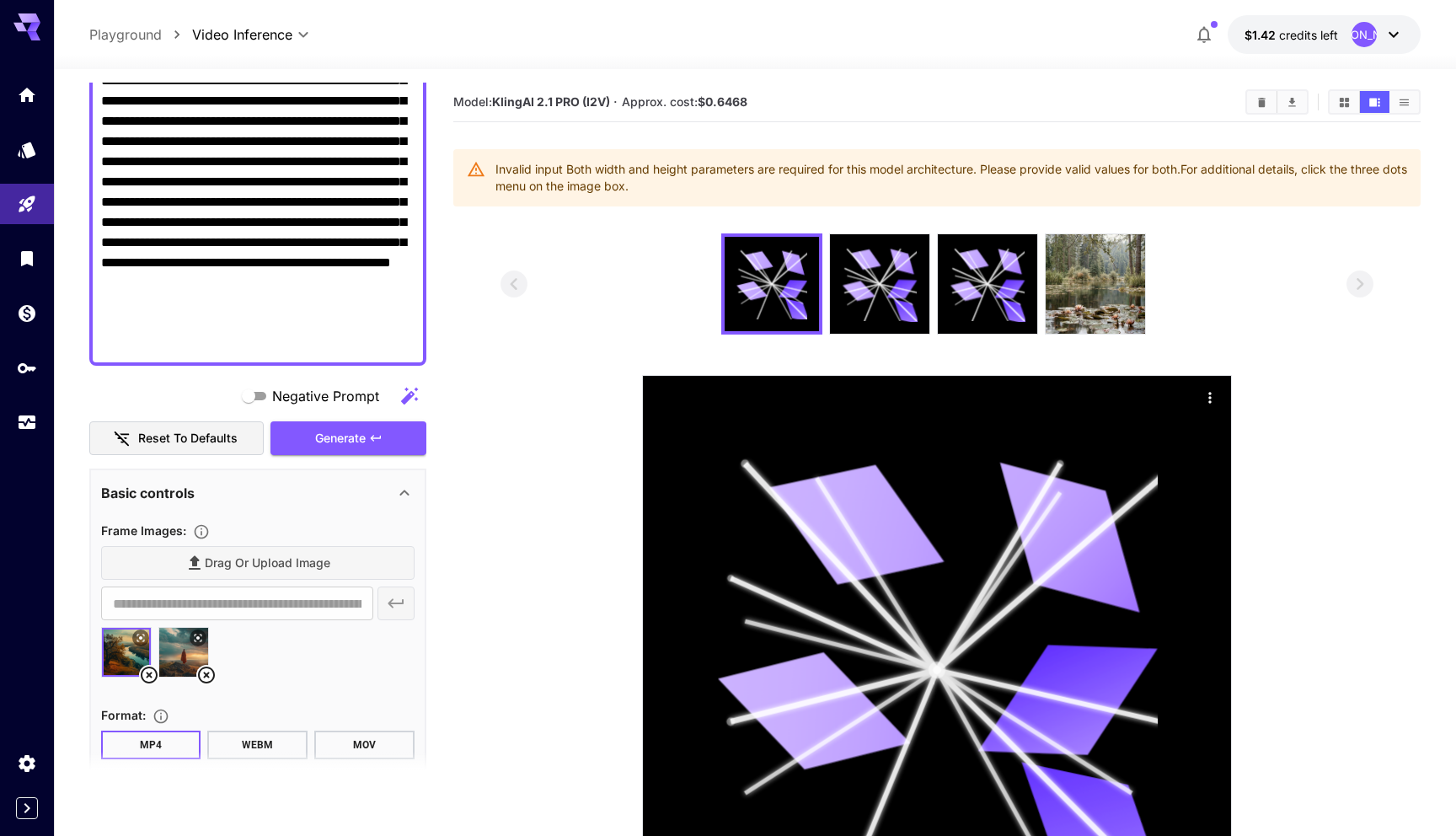
click at [198, 639] on icon at bounding box center [197, 638] width 8 height 8
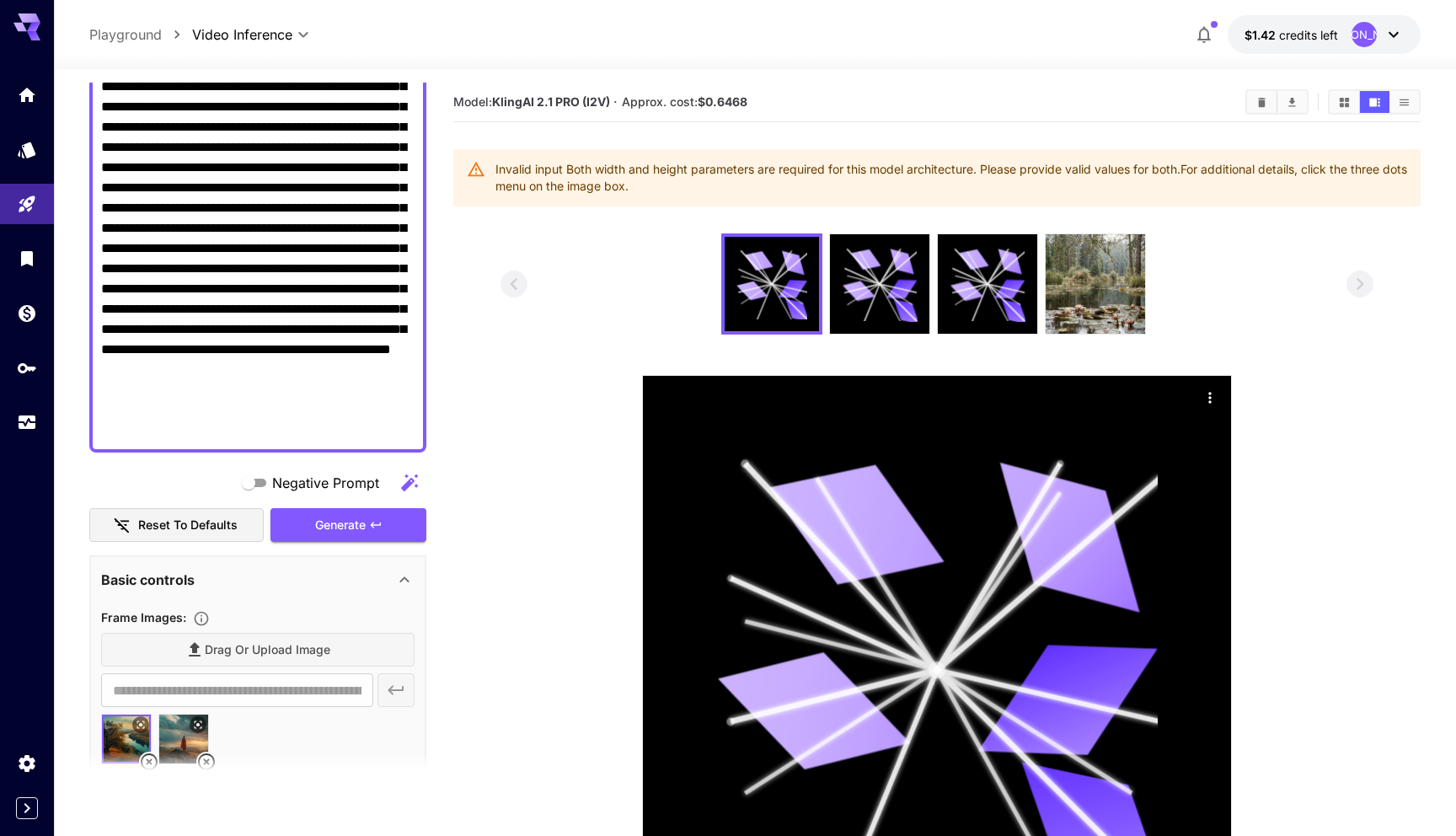
scroll to position [0, 0]
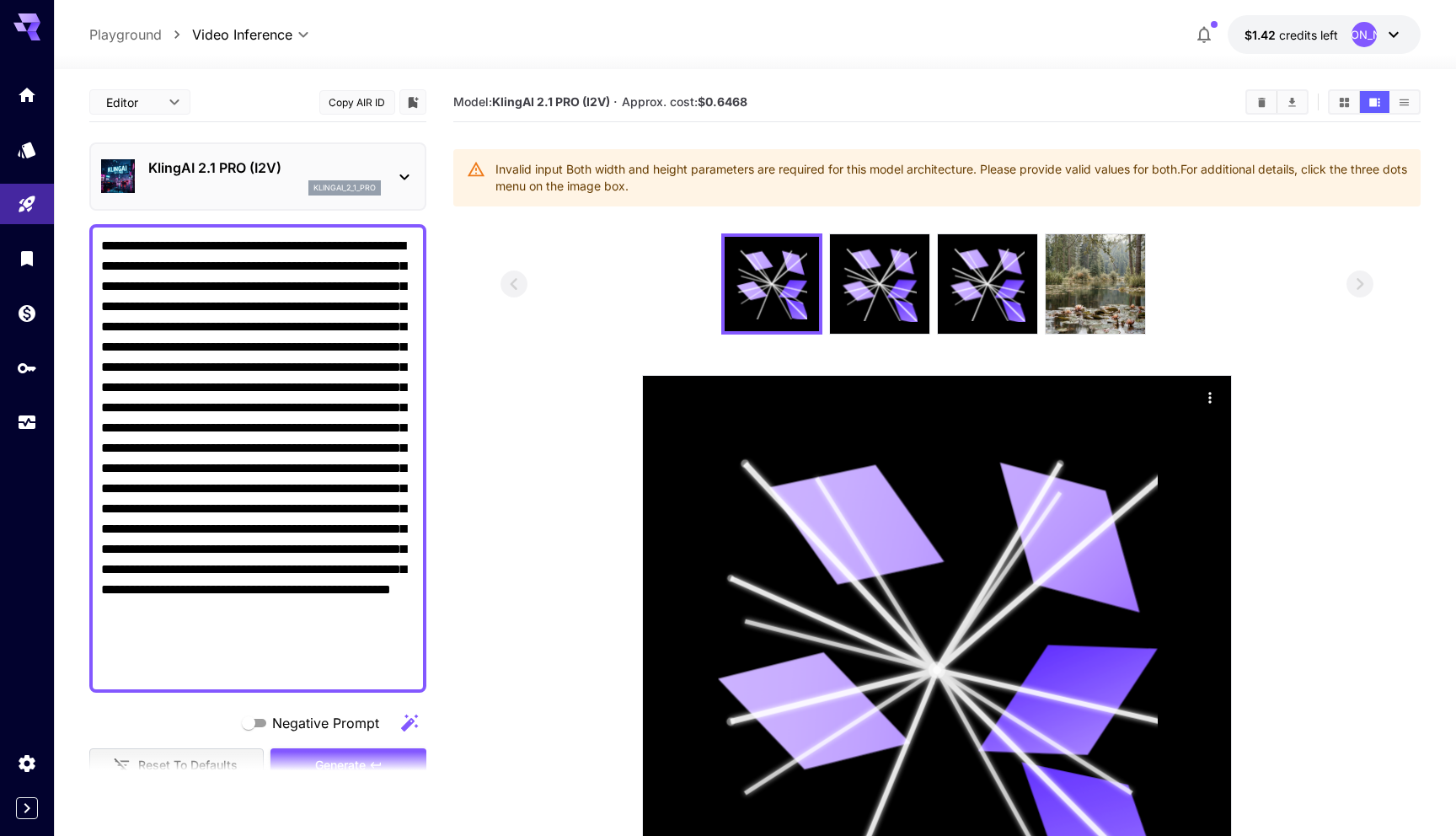
click at [279, 394] on textarea "Negative Prompt" at bounding box center [258, 458] width 314 height 445
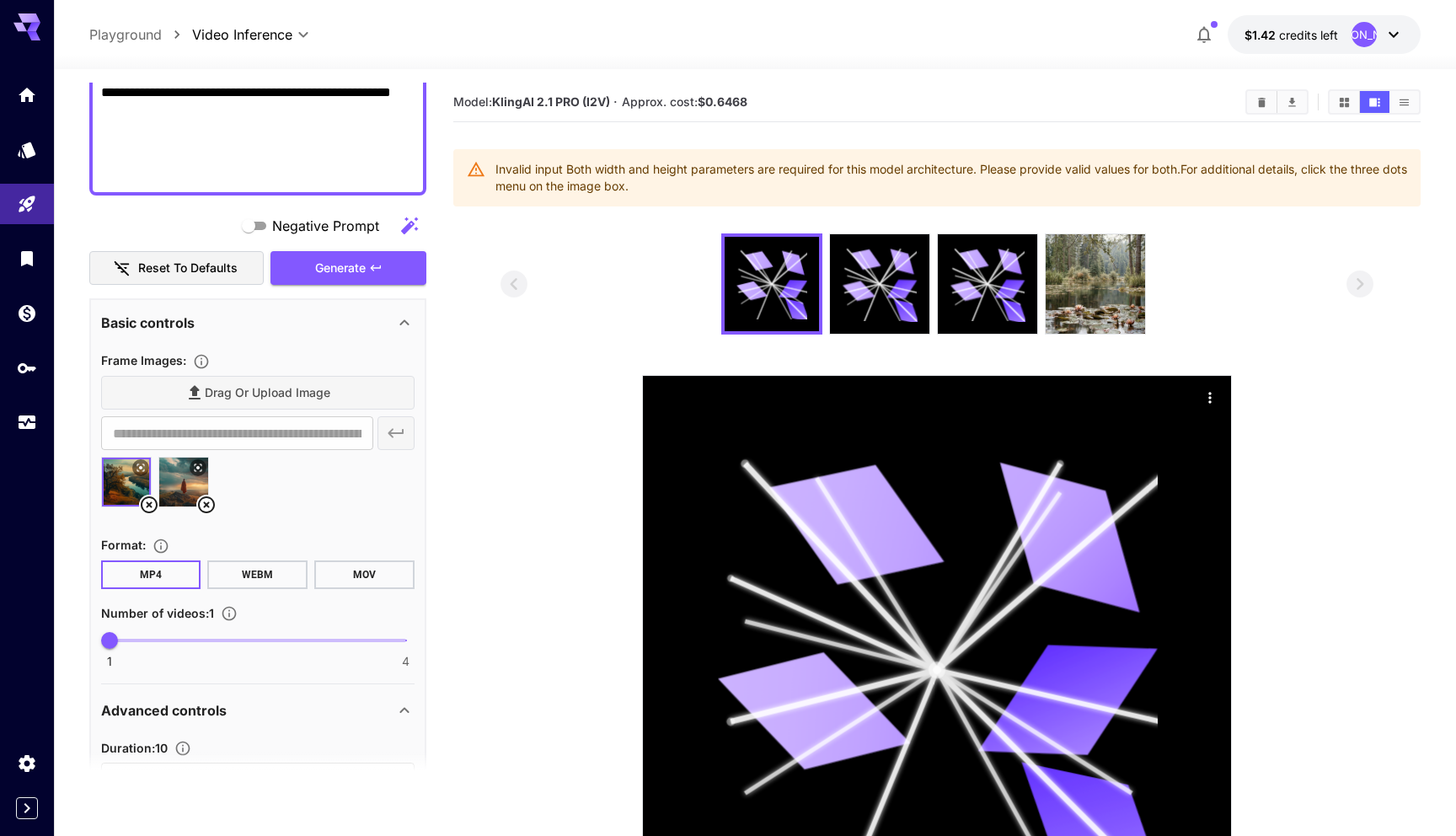
scroll to position [499, 0]
click at [209, 499] on icon at bounding box center [206, 503] width 20 height 20
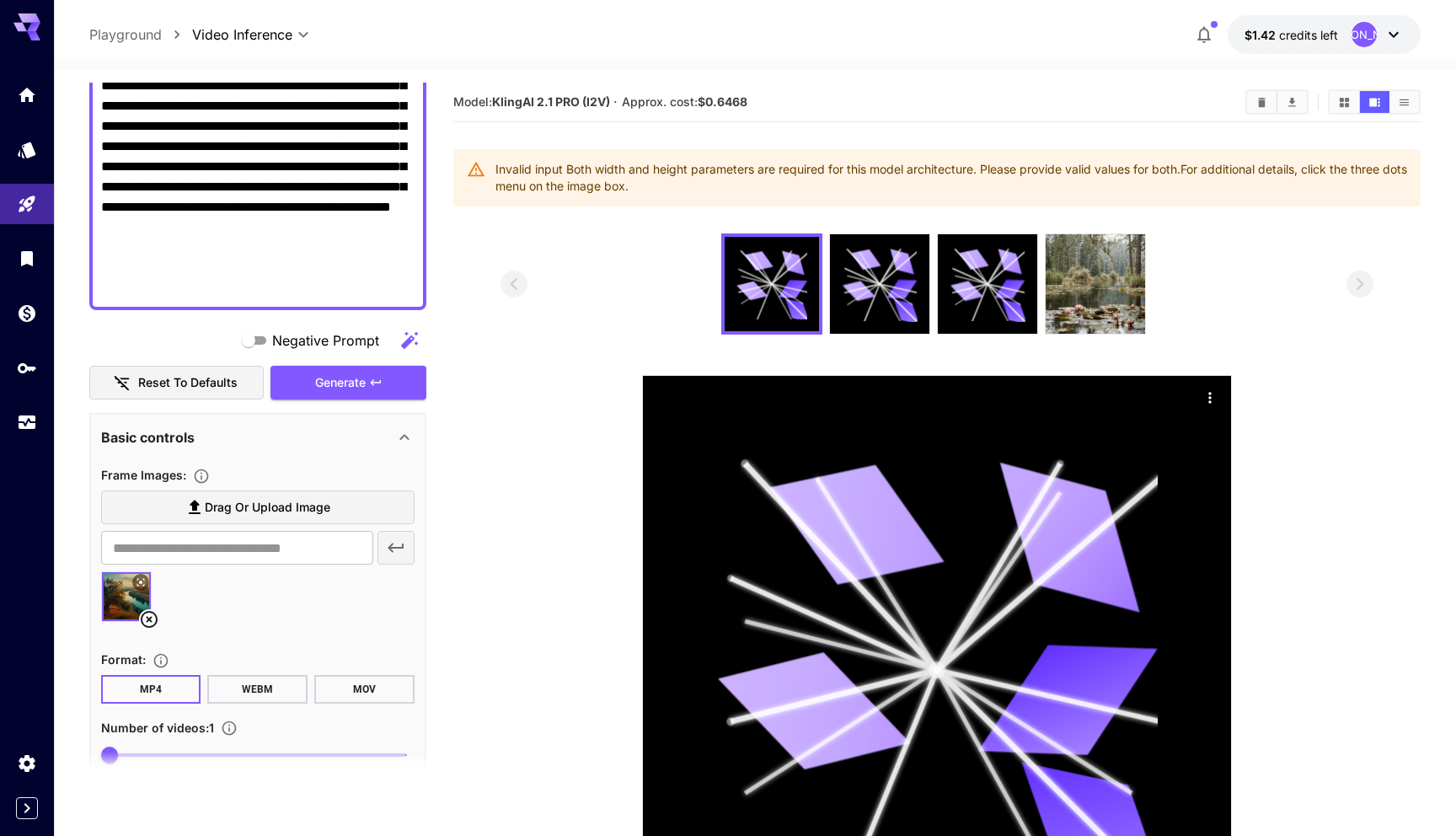
scroll to position [0, 0]
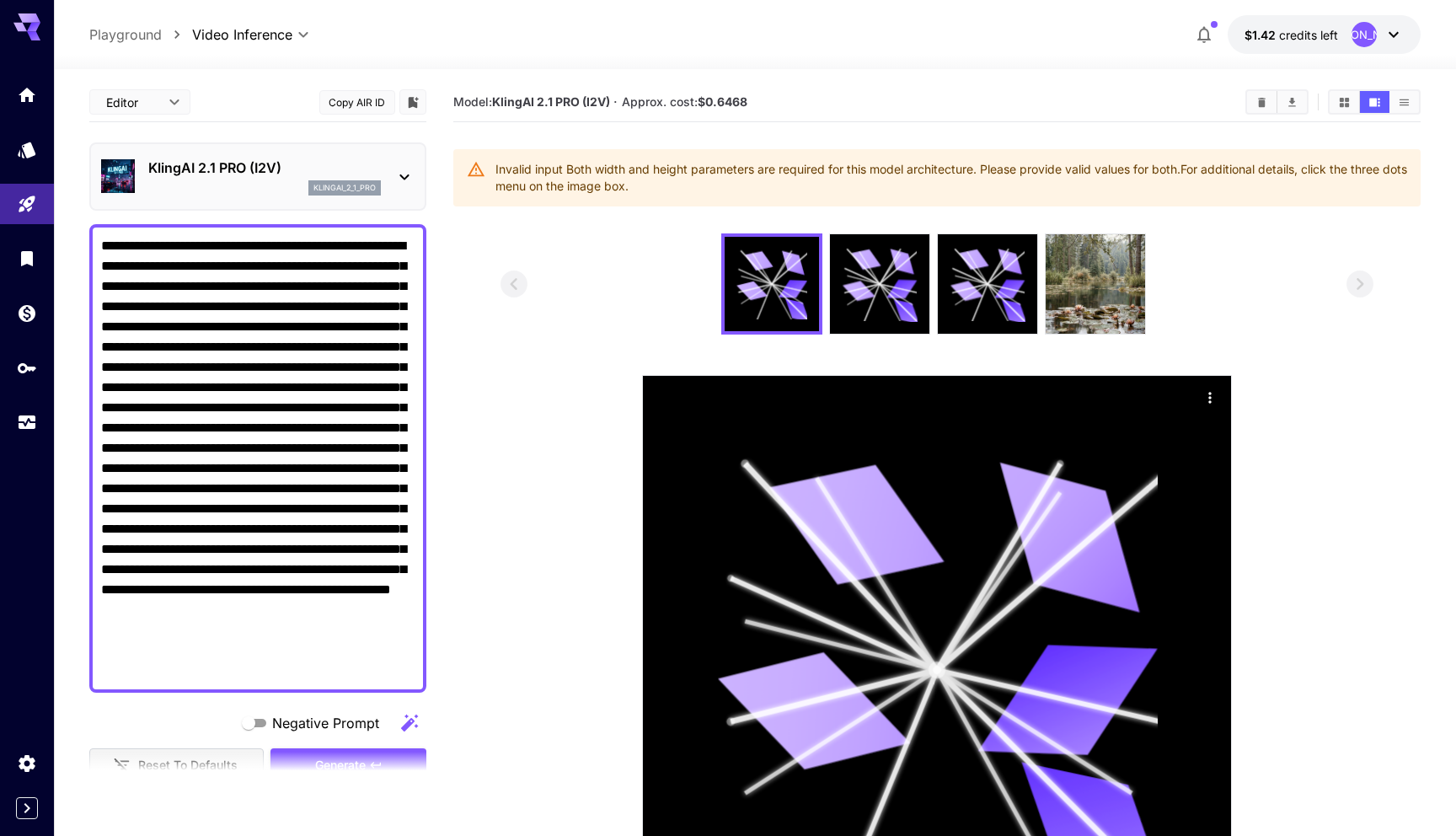
click at [244, 327] on textarea "Negative Prompt" at bounding box center [258, 458] width 314 height 445
click at [395, 166] on div "KlingAI 2.1 PRO (I2V) klingai_2_1_pro" at bounding box center [258, 176] width 314 height 52
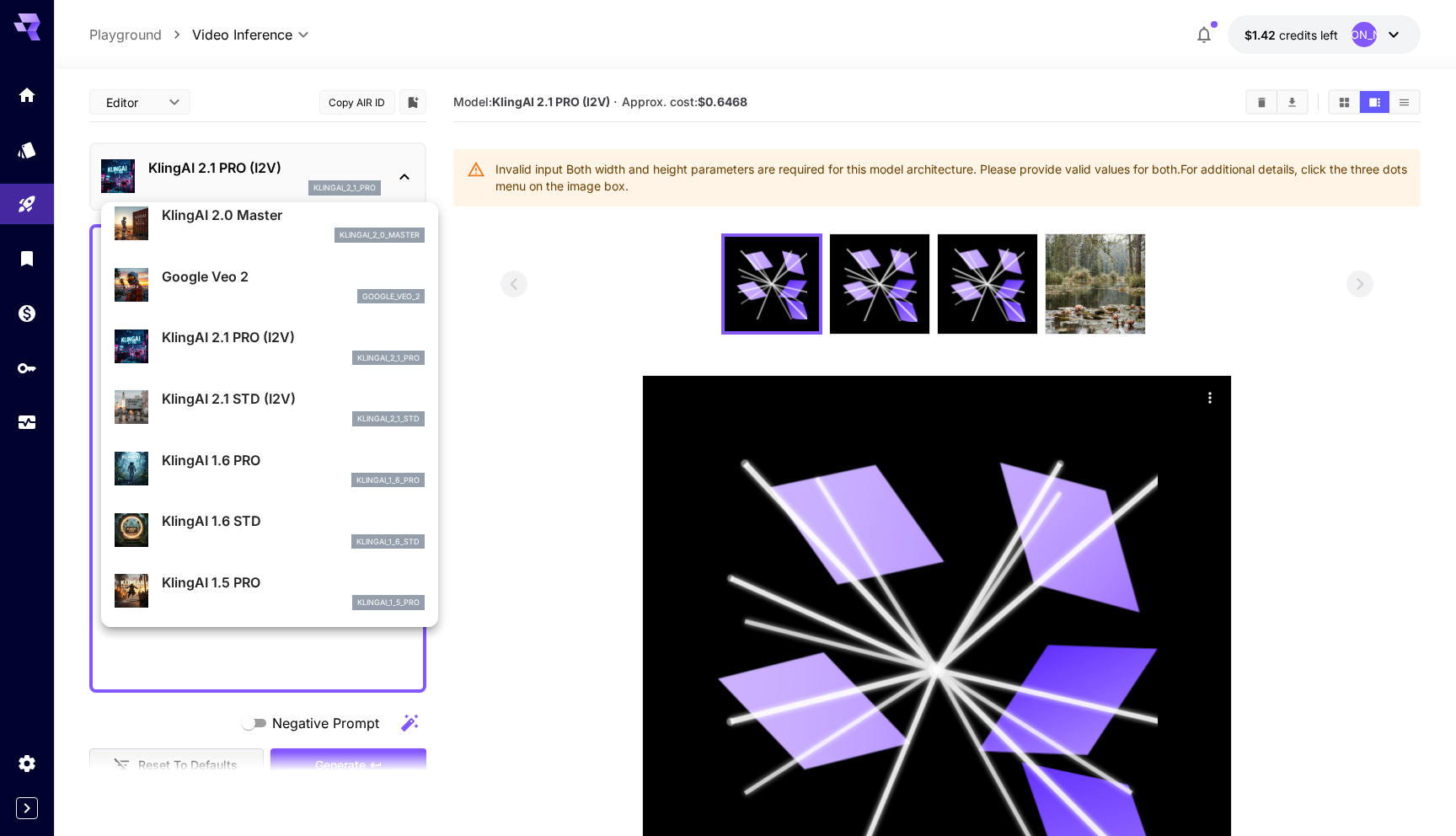
scroll to position [695, 0]
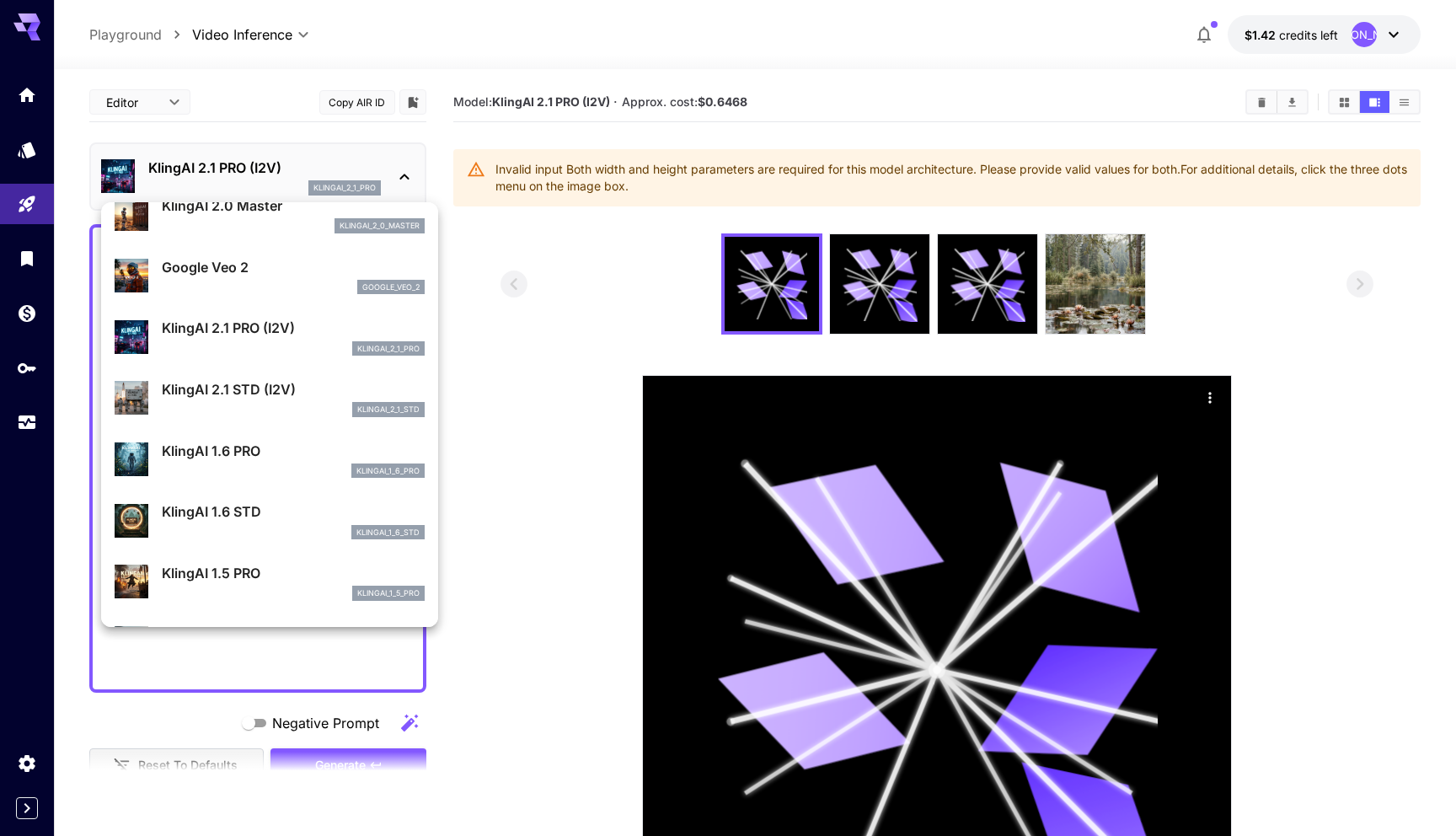
click at [242, 381] on p "KlingAI 2.1 STD (I2V)" at bounding box center [293, 389] width 263 height 20
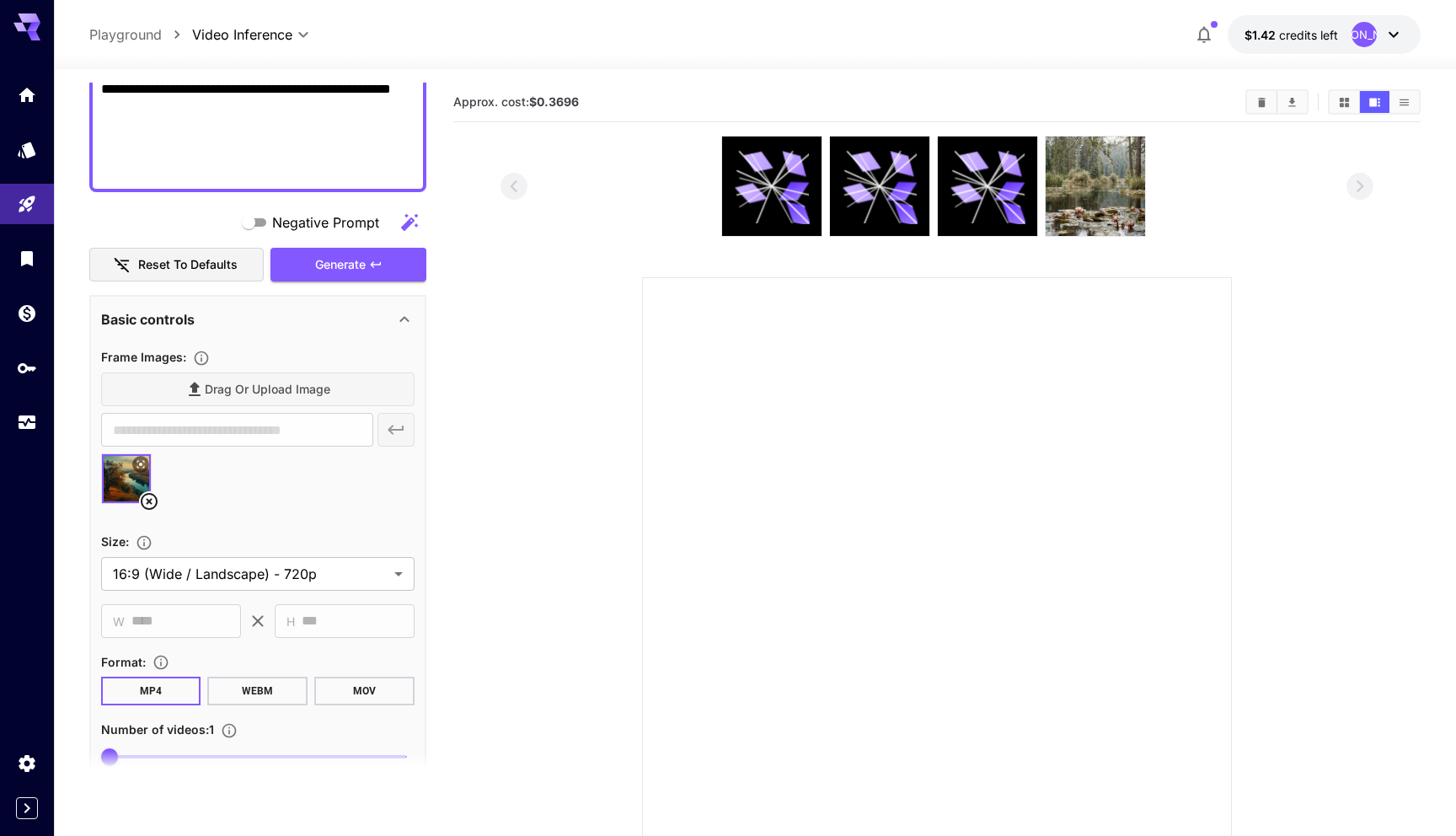
scroll to position [496, 0]
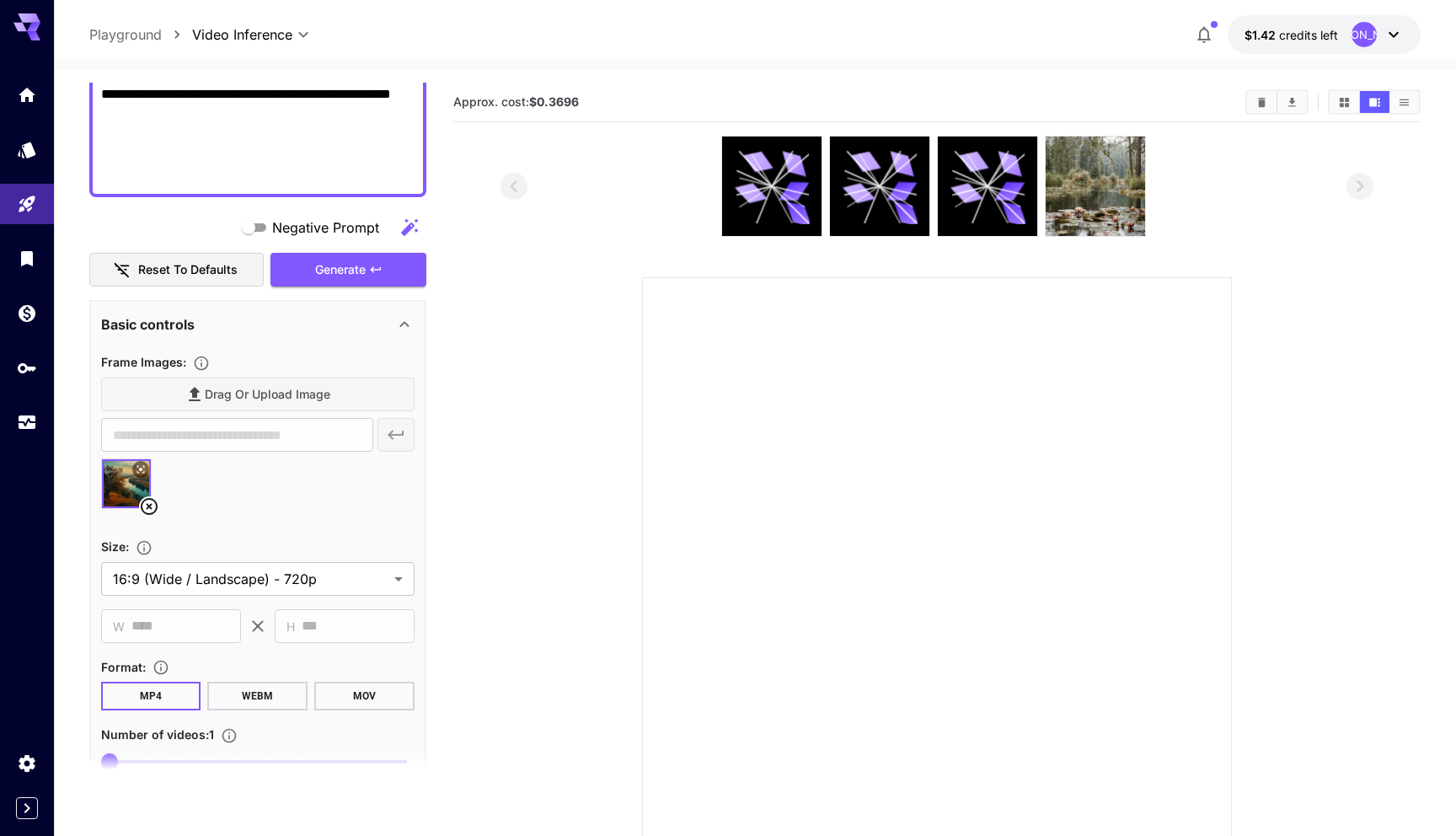
click at [251, 405] on div "Drag or upload image" at bounding box center [258, 394] width 314 height 34
click at [251, 390] on div "Drag or upload image" at bounding box center [258, 394] width 314 height 34
click at [319, 352] on div "Frame Images :" at bounding box center [258, 361] width 314 height 20
click at [258, 397] on div "Drag or upload image" at bounding box center [258, 394] width 314 height 34
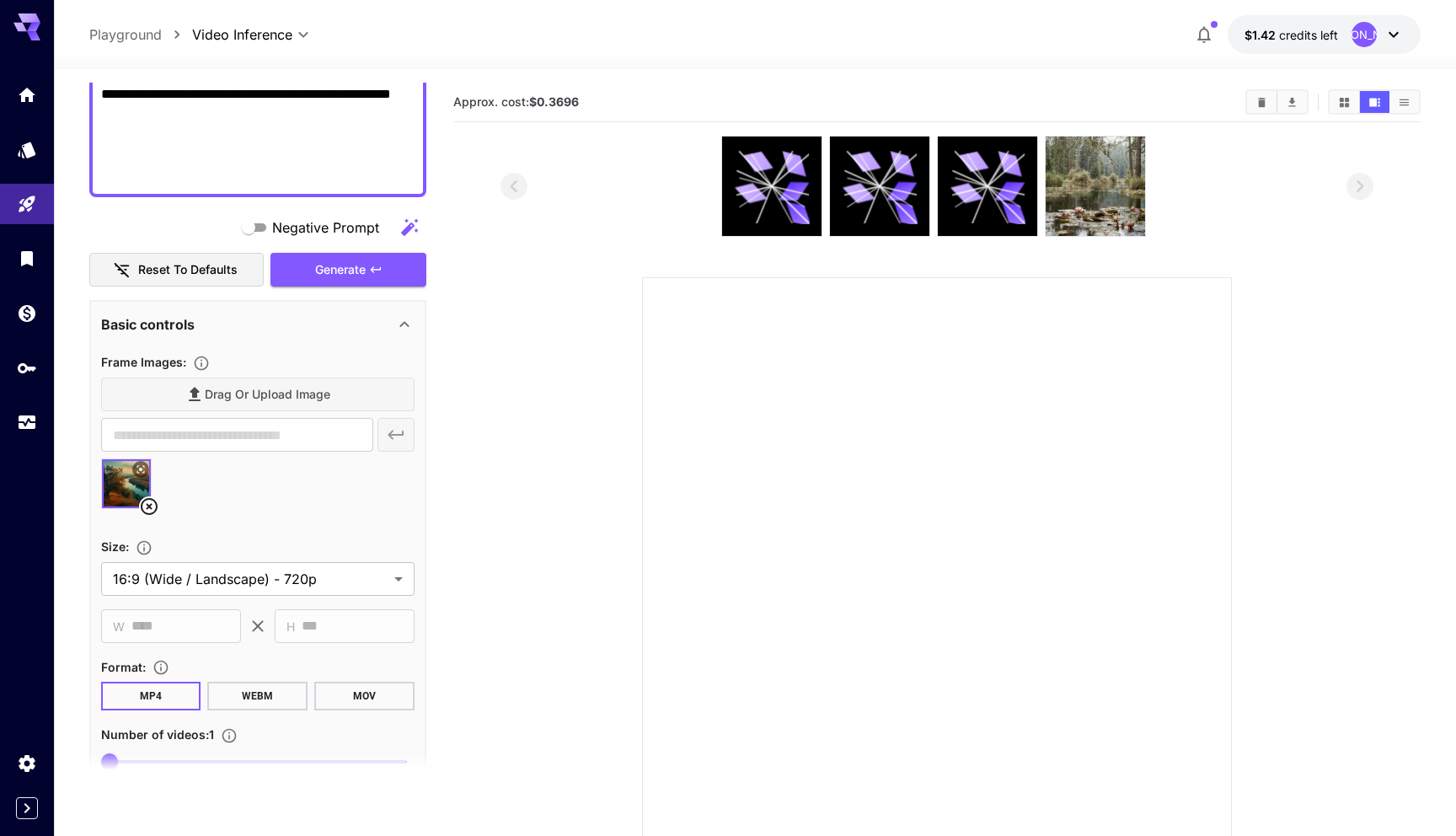
click at [232, 497] on div at bounding box center [258, 490] width 314 height 64
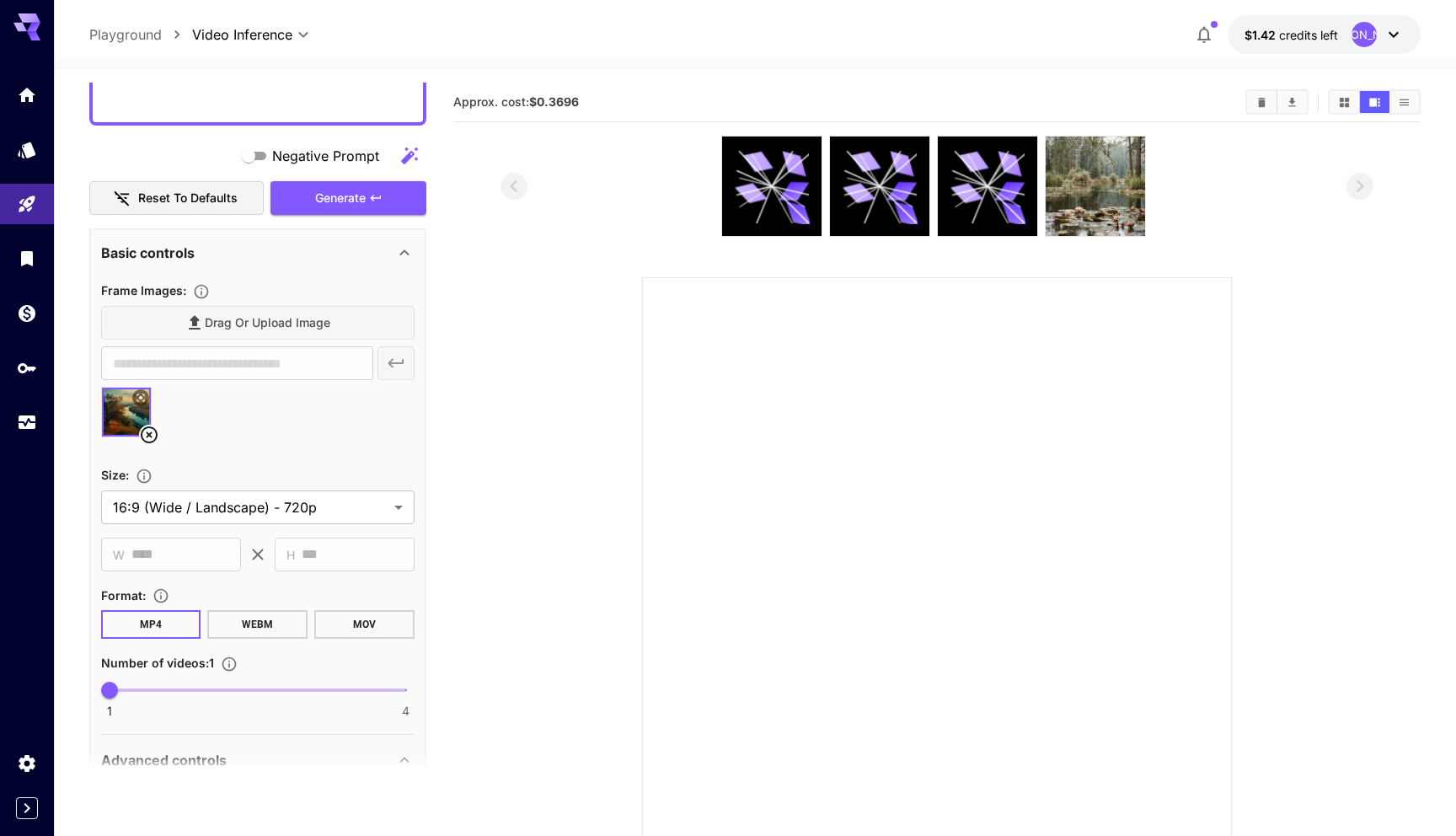
scroll to position [611, 0]
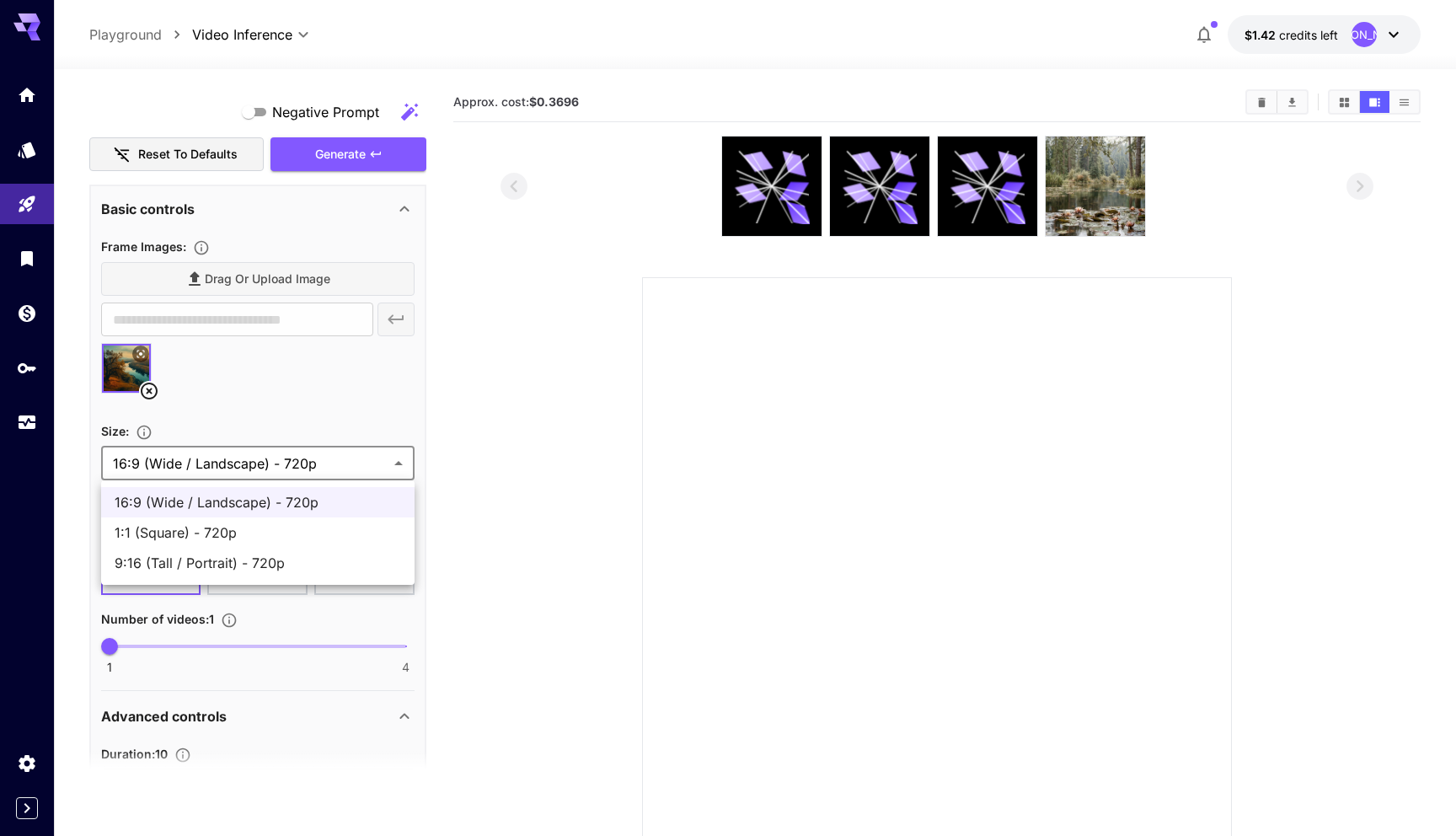
click at [159, 459] on body "**********" at bounding box center [728, 485] width 1456 height 969
click at [202, 502] on span "16:9 (Wide / Landscape) - 720p" at bounding box center [258, 502] width 286 height 20
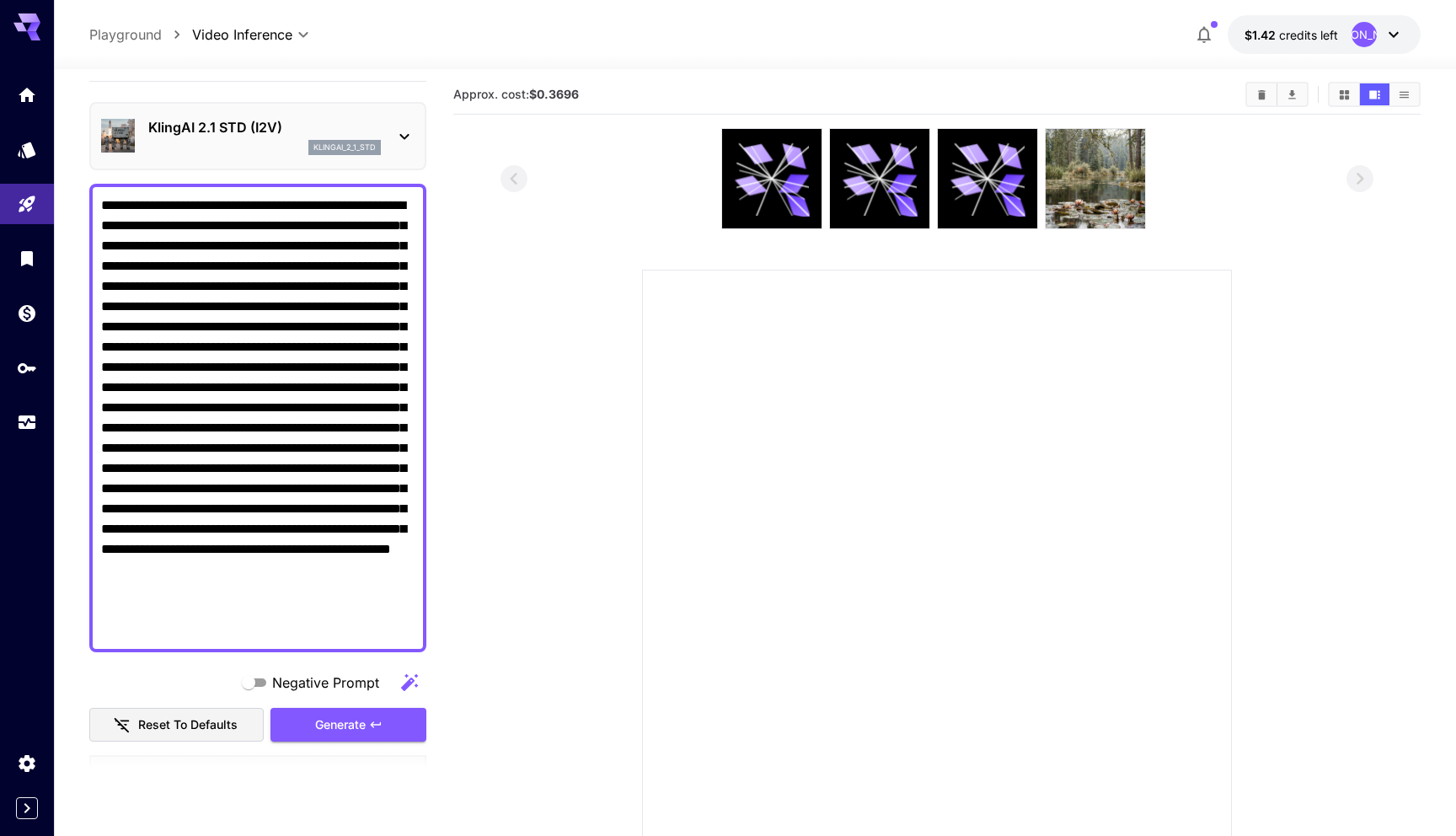
scroll to position [0, 0]
